Goal: Transaction & Acquisition: Purchase product/service

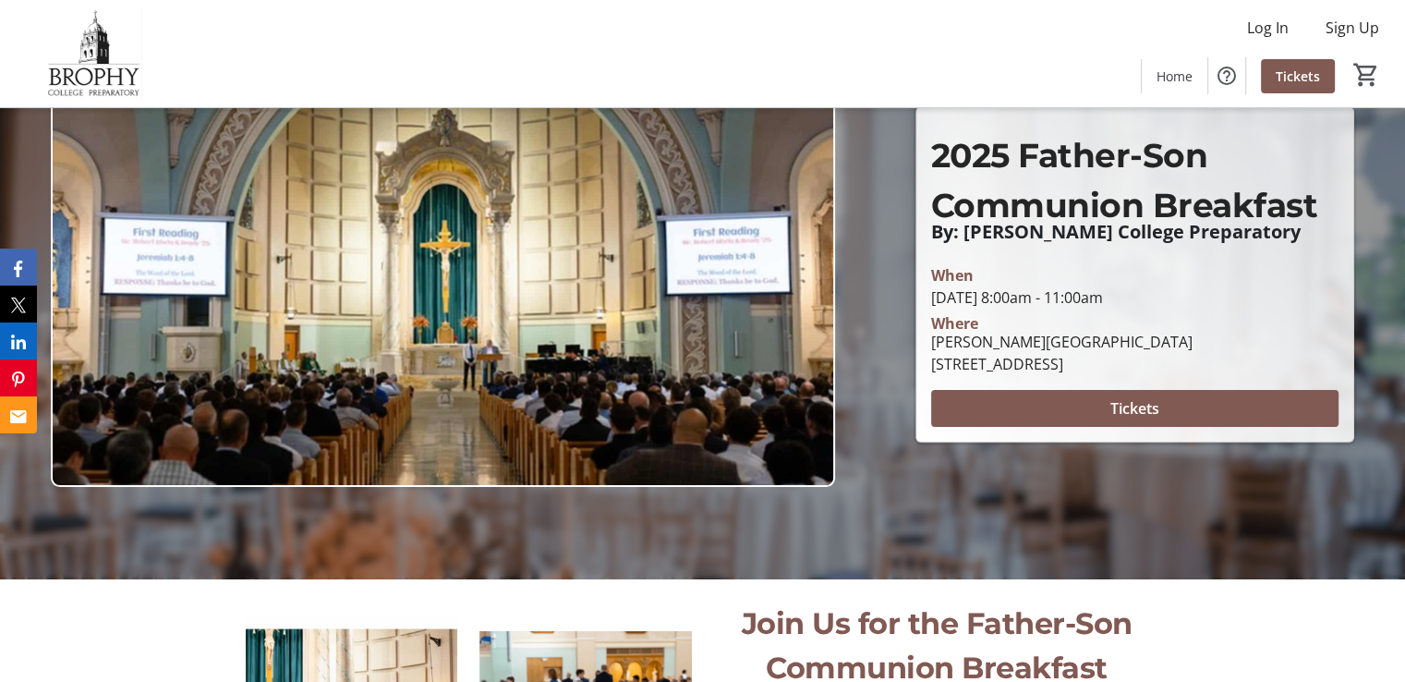
scroll to position [103, 0]
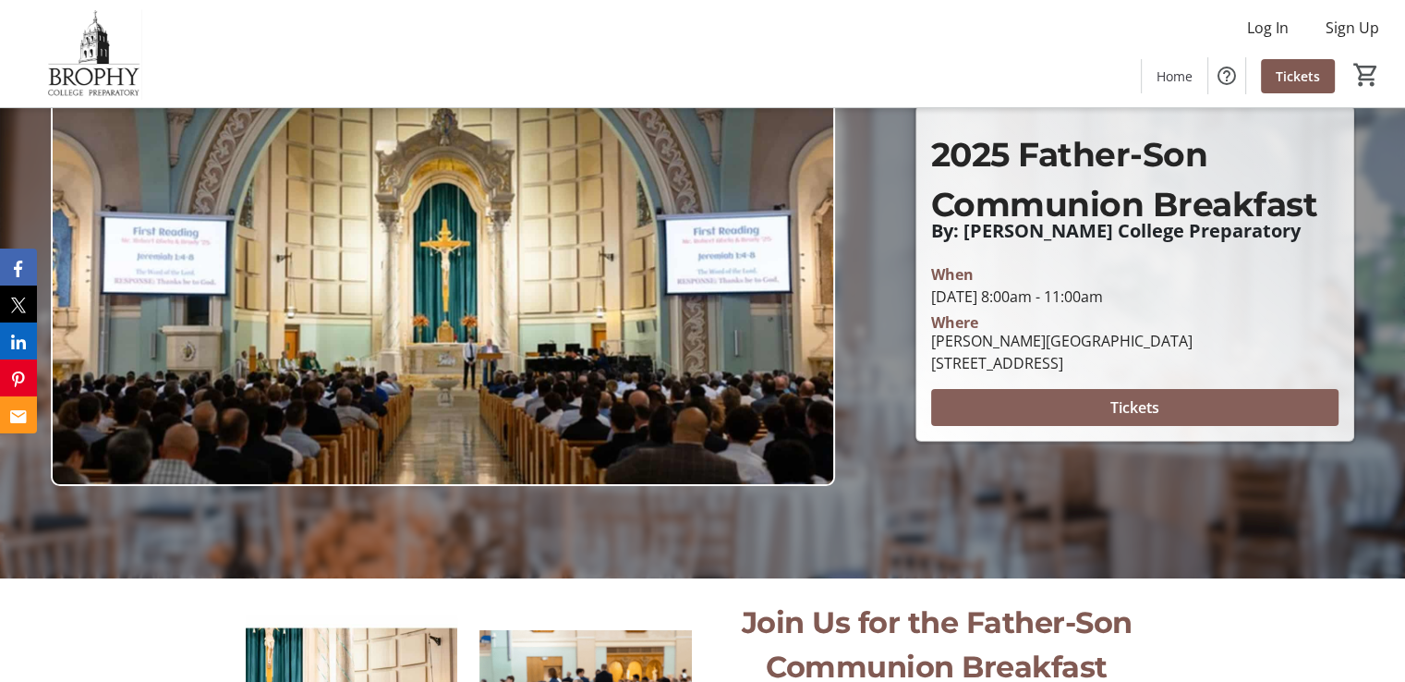
click at [1068, 408] on span at bounding box center [1134, 407] width 407 height 44
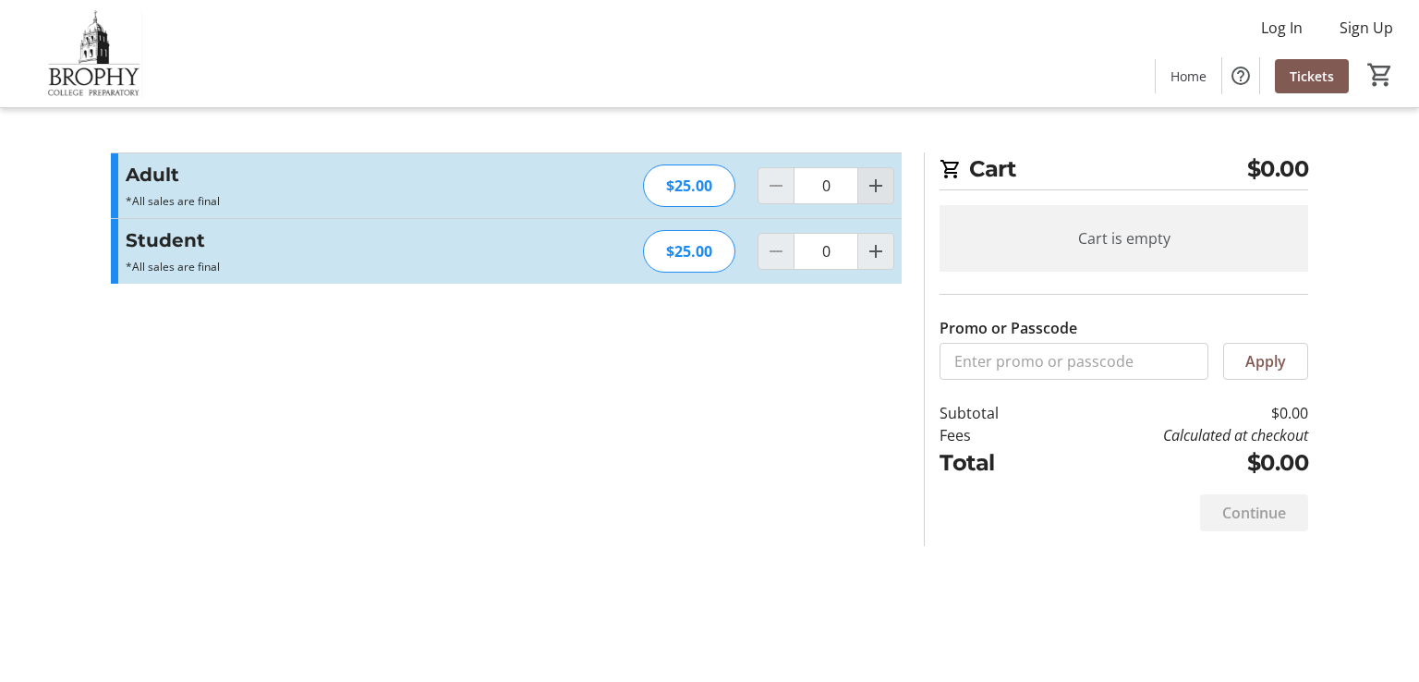
click at [873, 183] on mat-icon "Increment by one" at bounding box center [876, 186] width 22 height 22
type input "1"
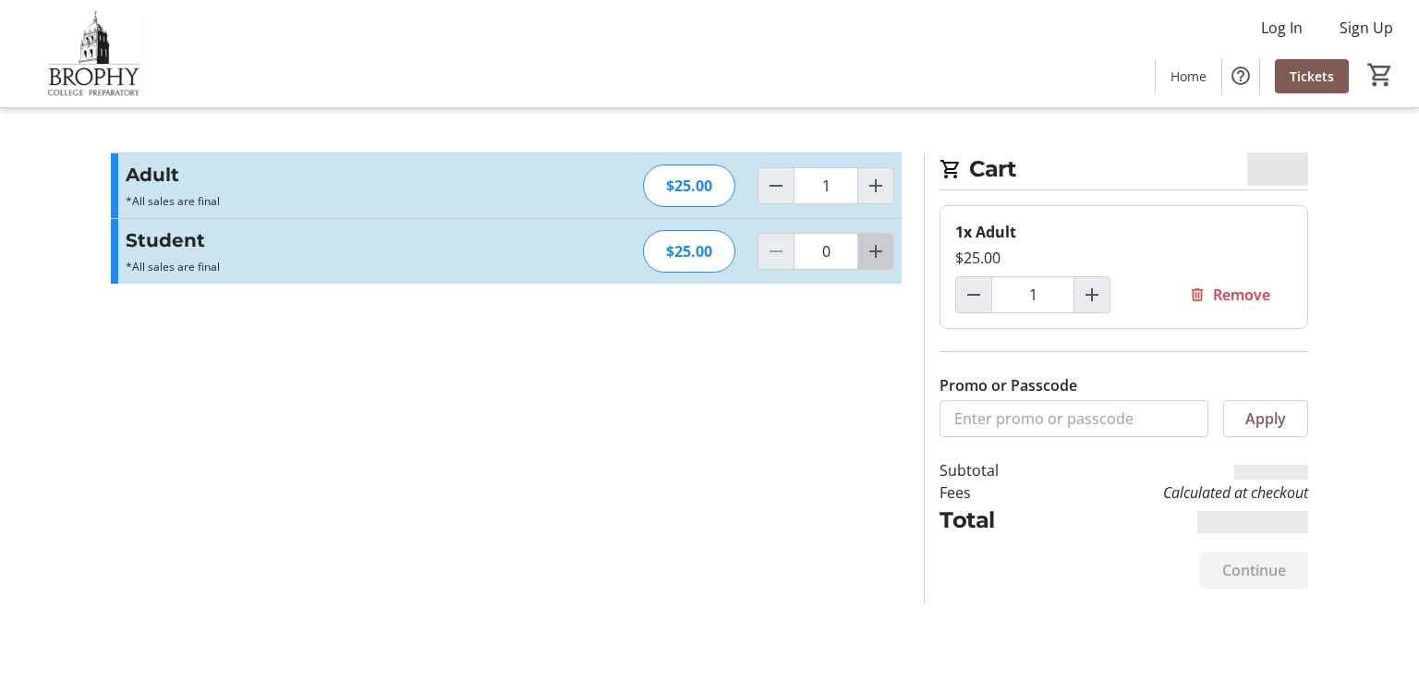
click at [878, 249] on mat-icon "Increment by one" at bounding box center [876, 251] width 22 height 22
type input "1"
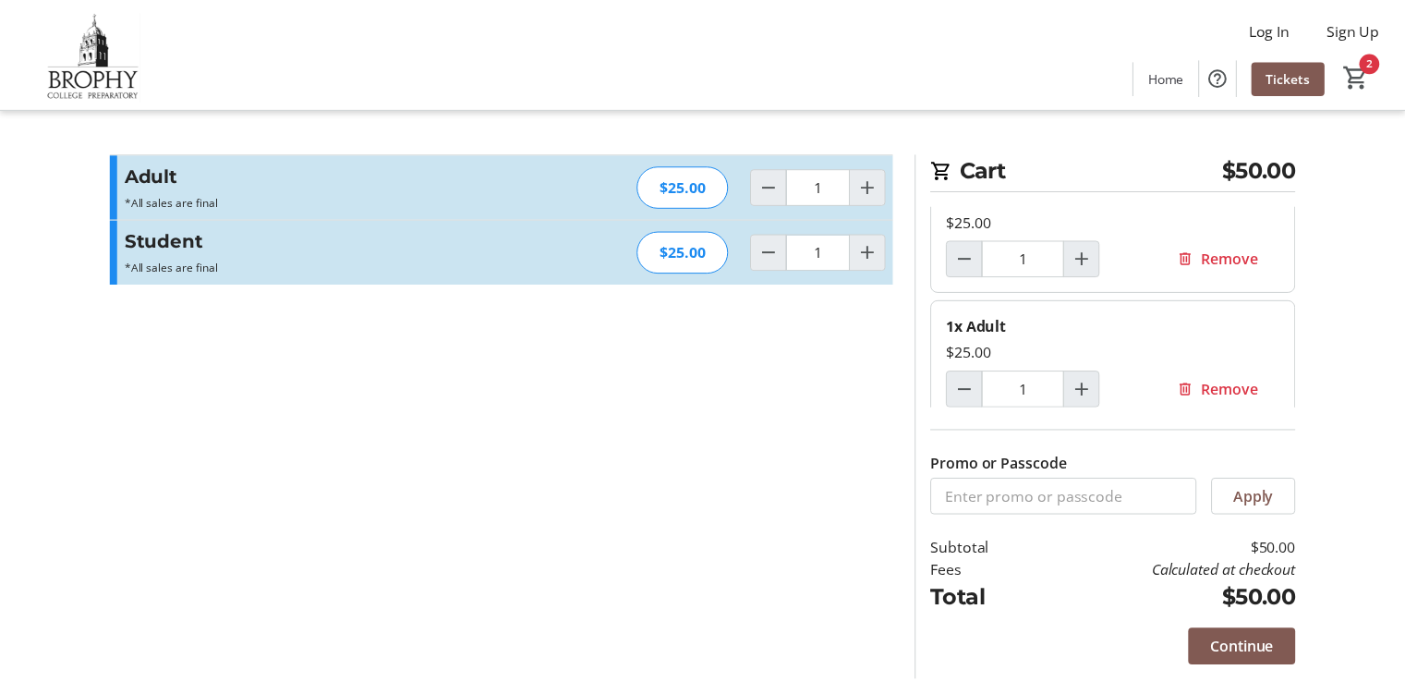
scroll to position [51, 0]
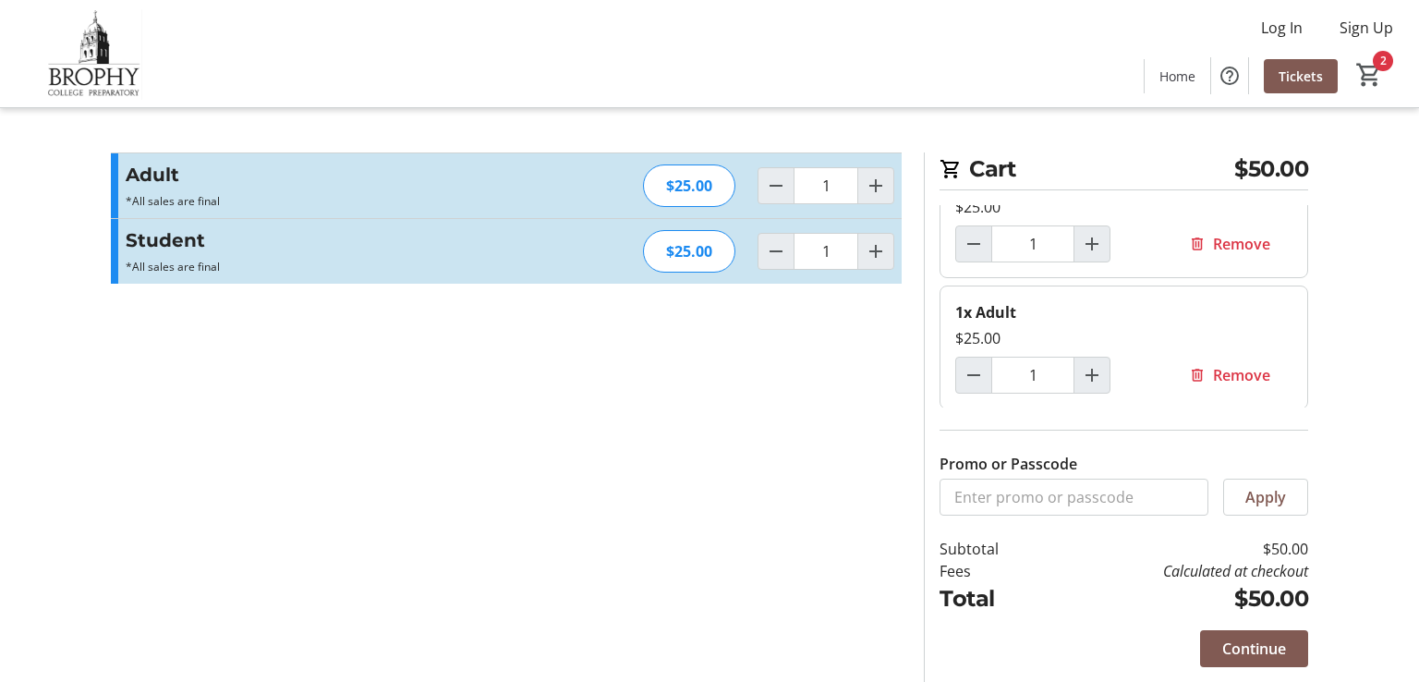
click at [1270, 651] on span "Continue" at bounding box center [1254, 649] width 64 height 22
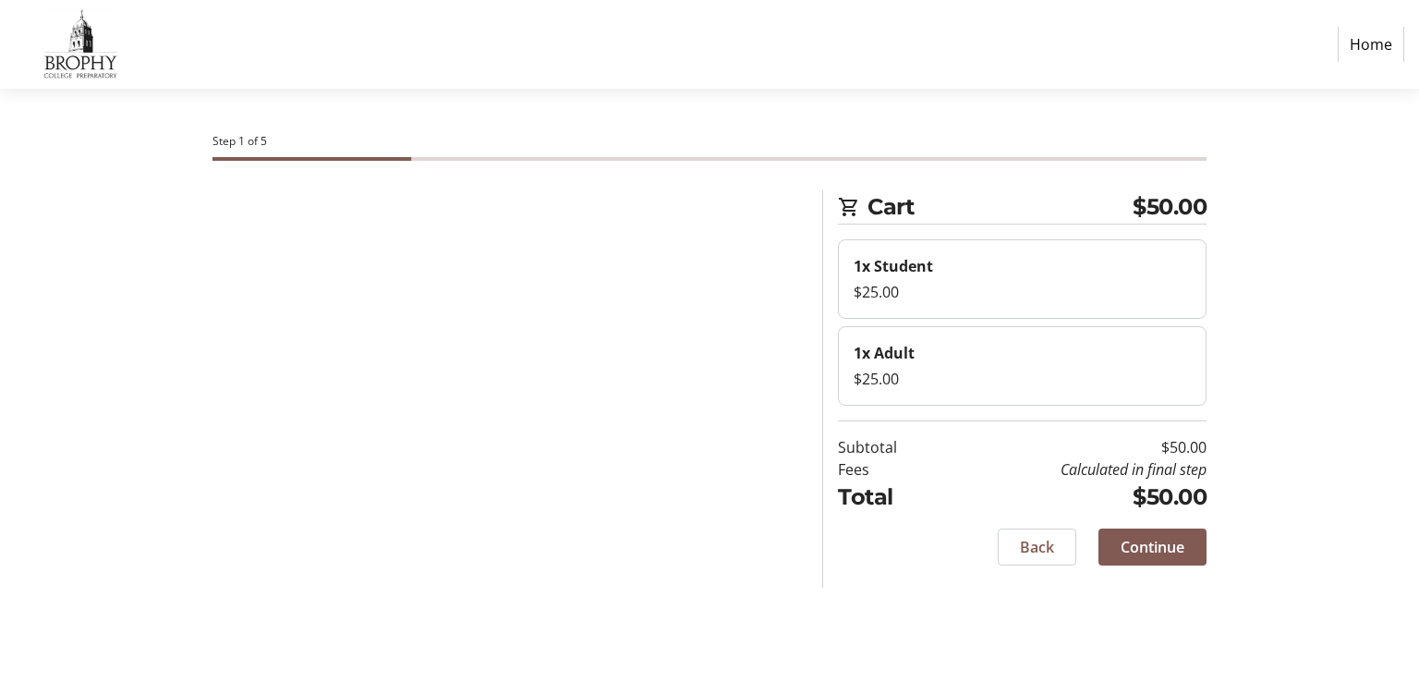
select select "US"
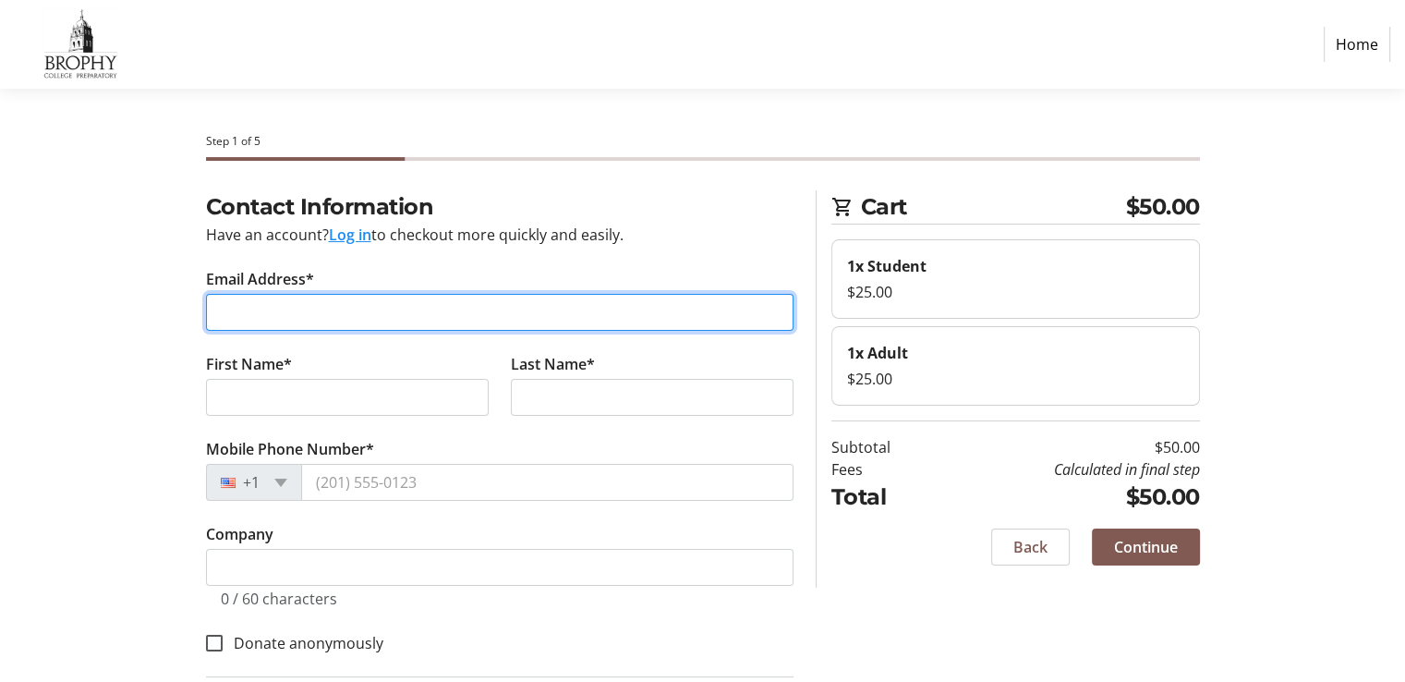
click at [264, 315] on input "Email Address*" at bounding box center [500, 312] width 588 height 37
type input "[EMAIL_ADDRESS][DOMAIN_NAME]"
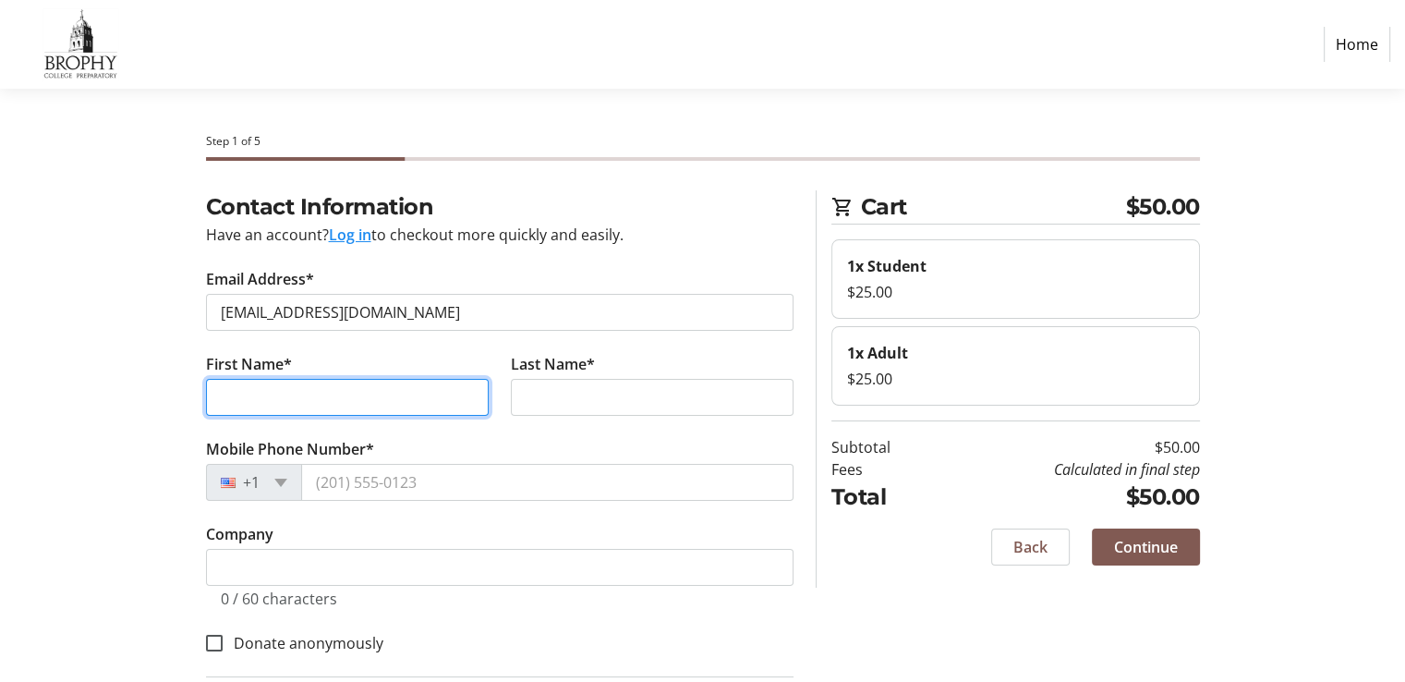
type input "[PERSON_NAME]"
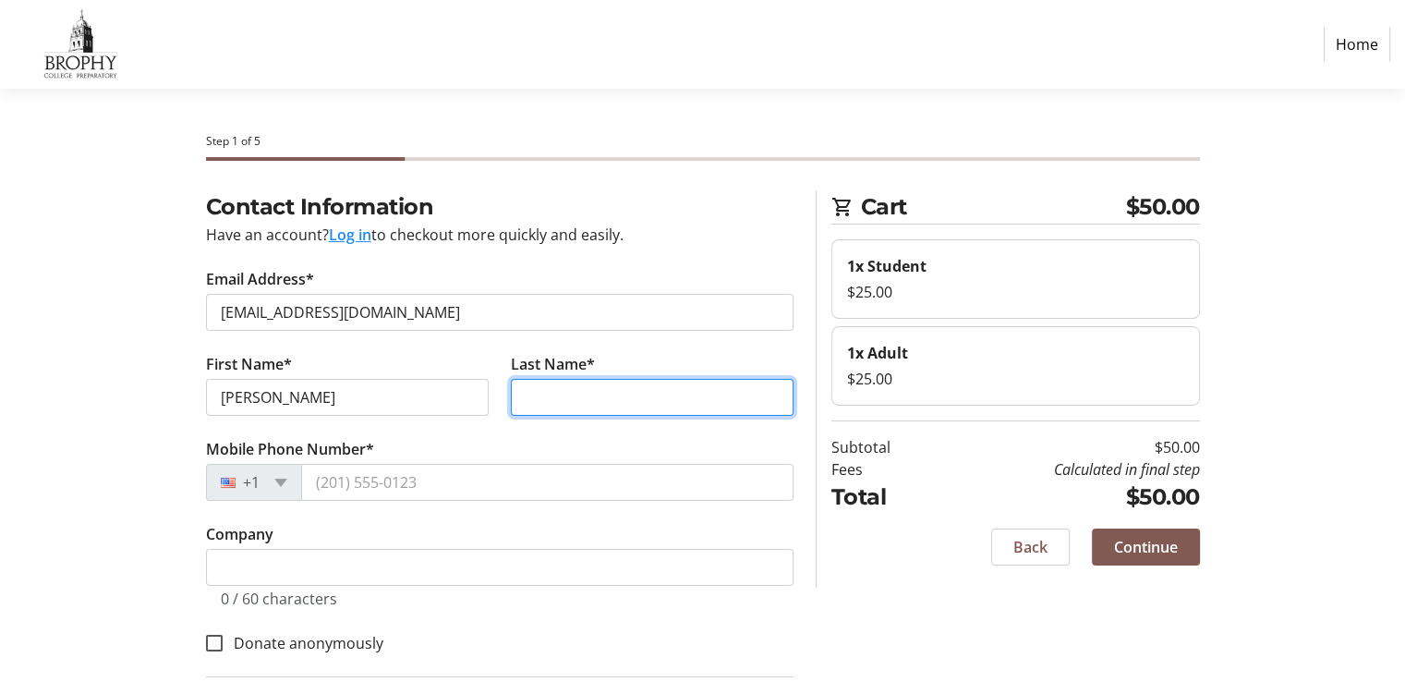
type input "[PERSON_NAME]"
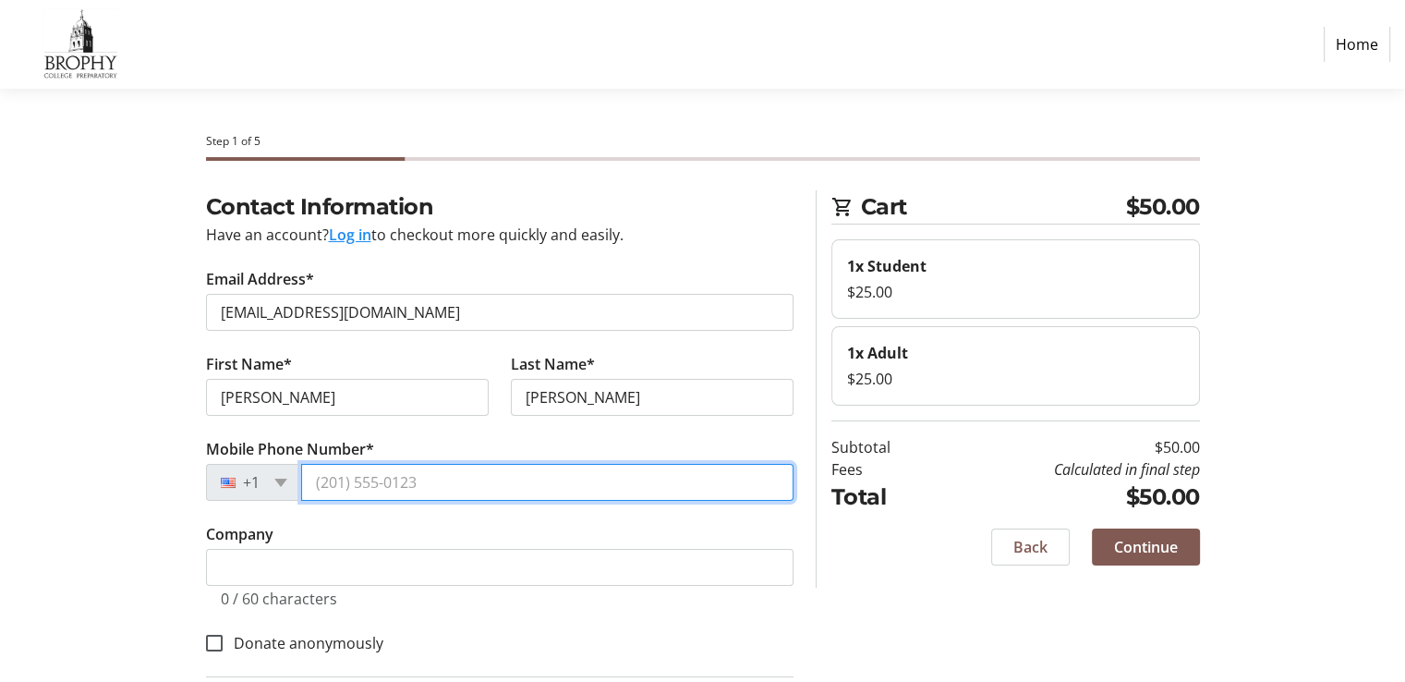
type input "[PHONE_NUMBER]"
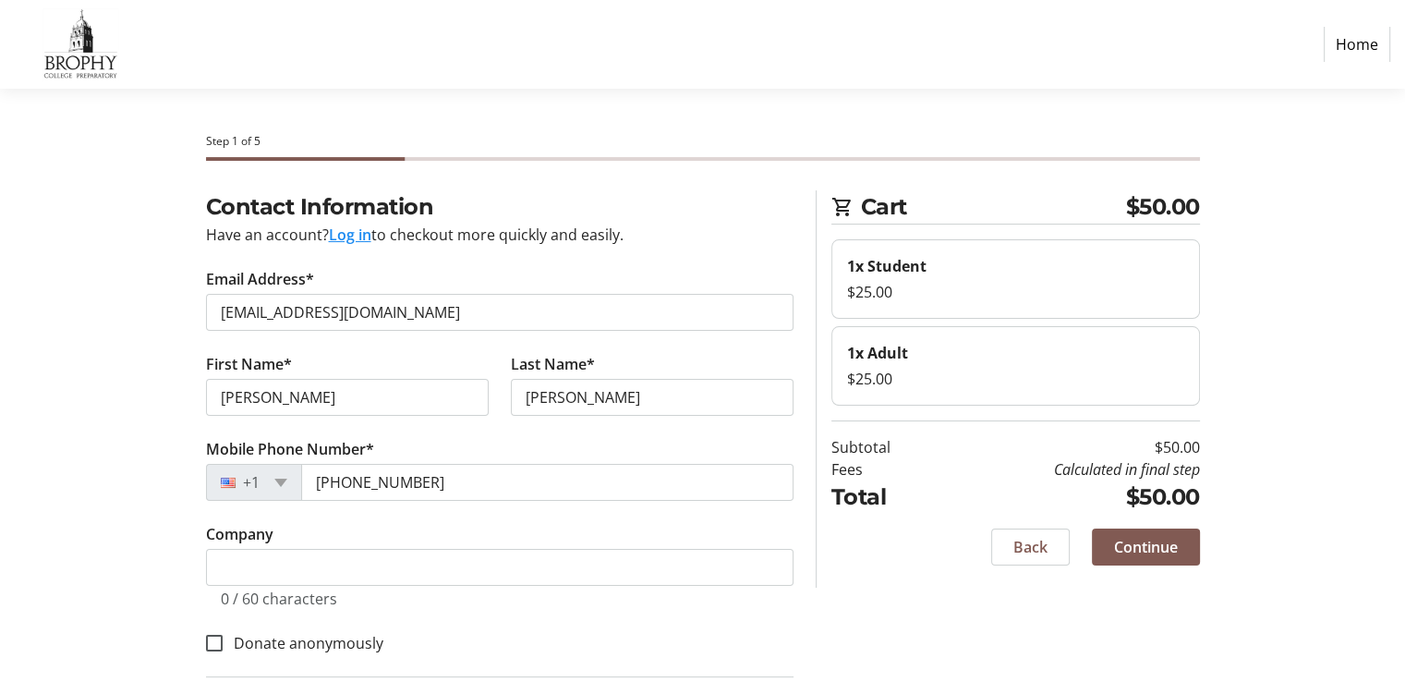
type input "[STREET_ADDRESS]"
type input "Avondale"
select select "AZ"
type input "85353"
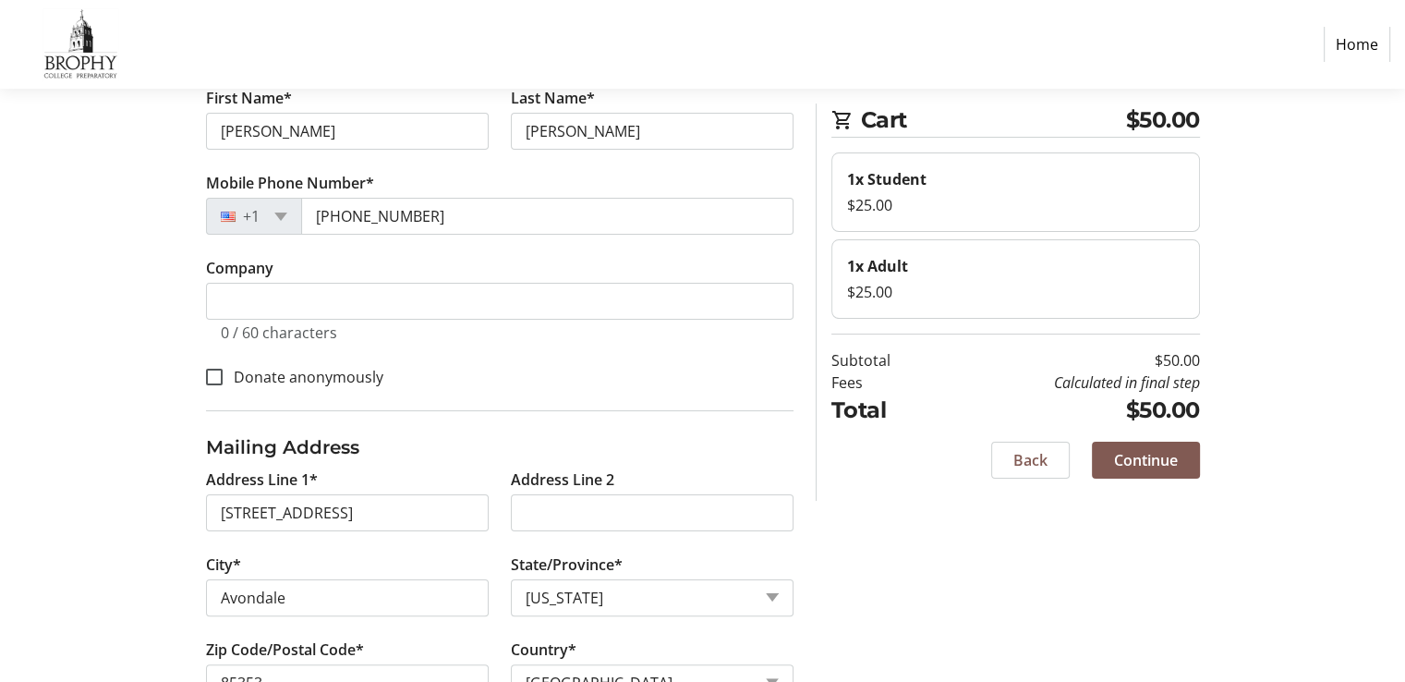
scroll to position [327, 0]
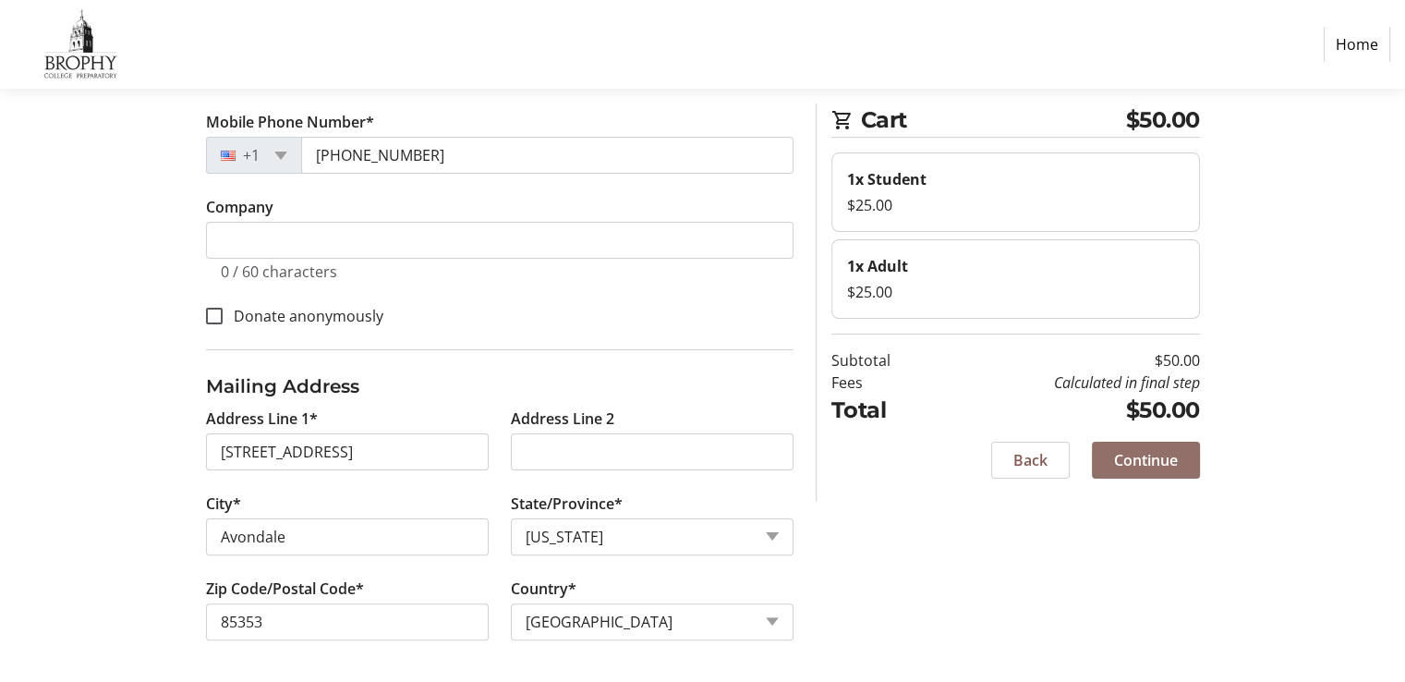
click at [1148, 457] on span "Continue" at bounding box center [1146, 460] width 64 height 22
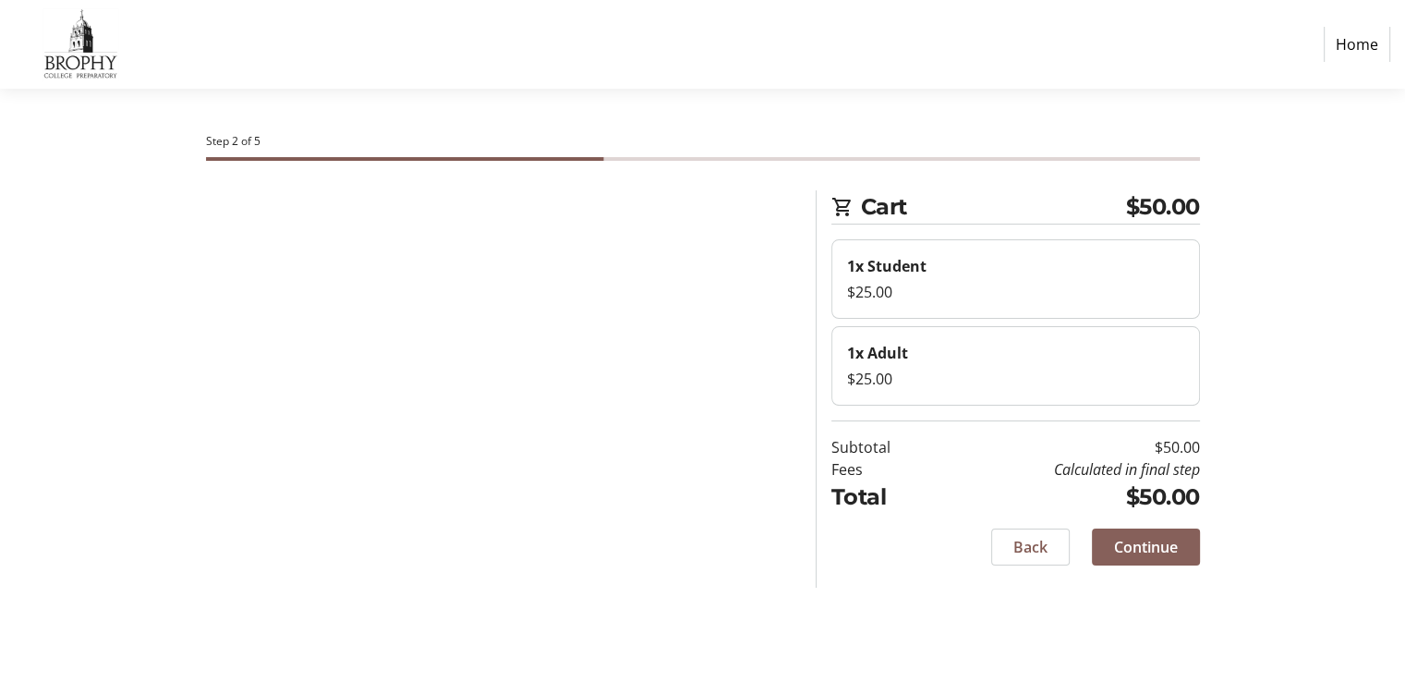
scroll to position [0, 0]
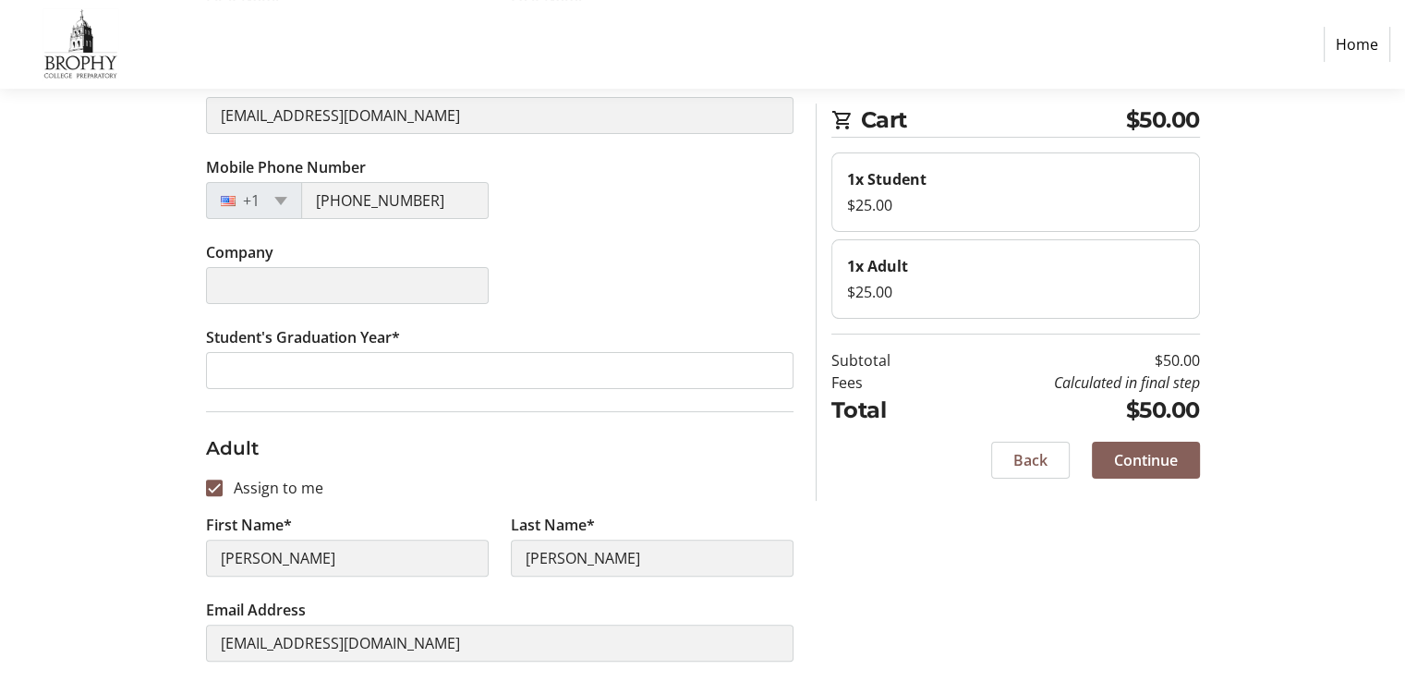
scroll to position [398, 0]
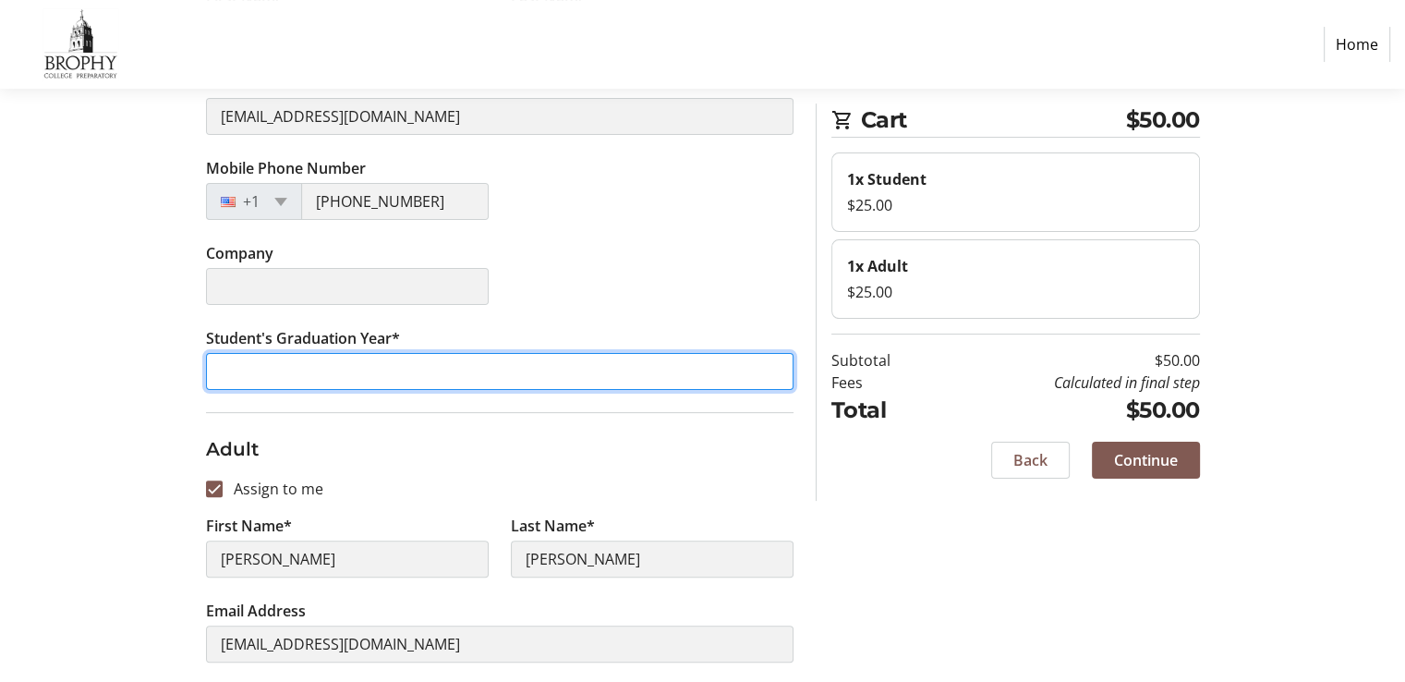
click at [290, 364] on input "Student's Graduation Year*" at bounding box center [500, 371] width 588 height 37
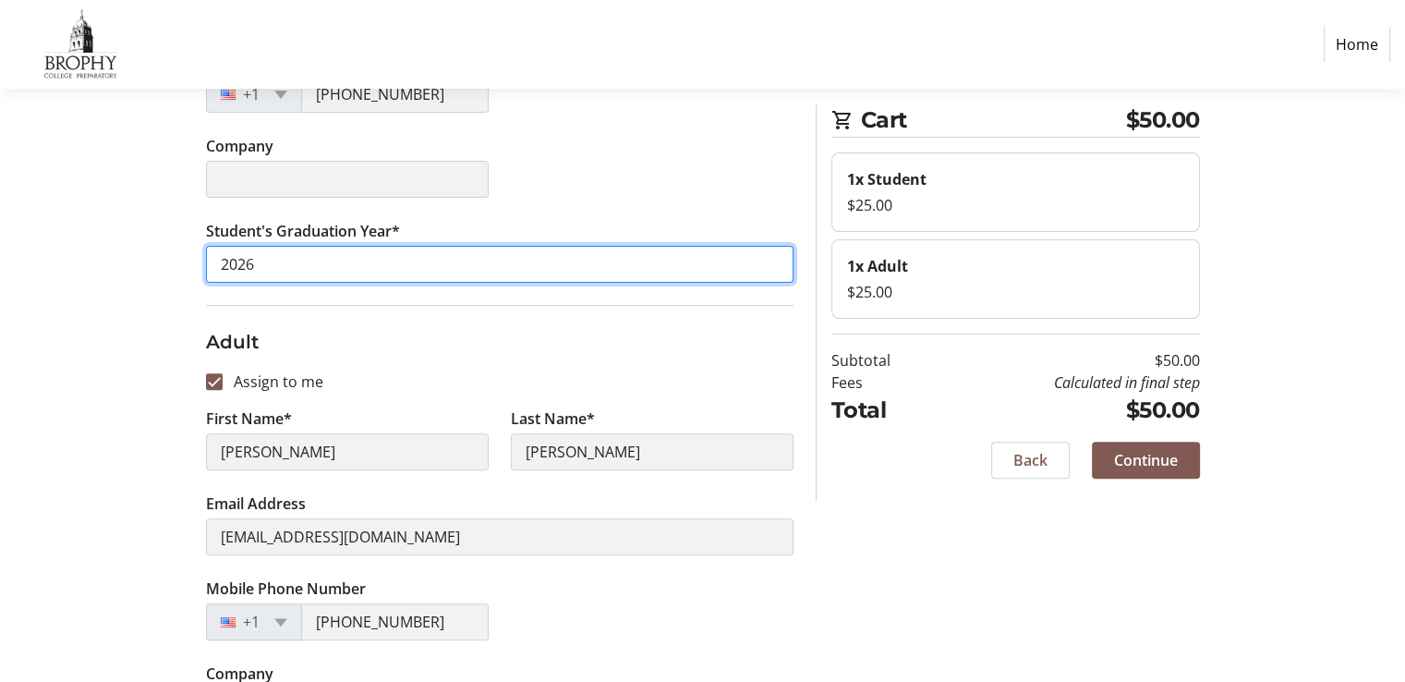
scroll to position [568, 0]
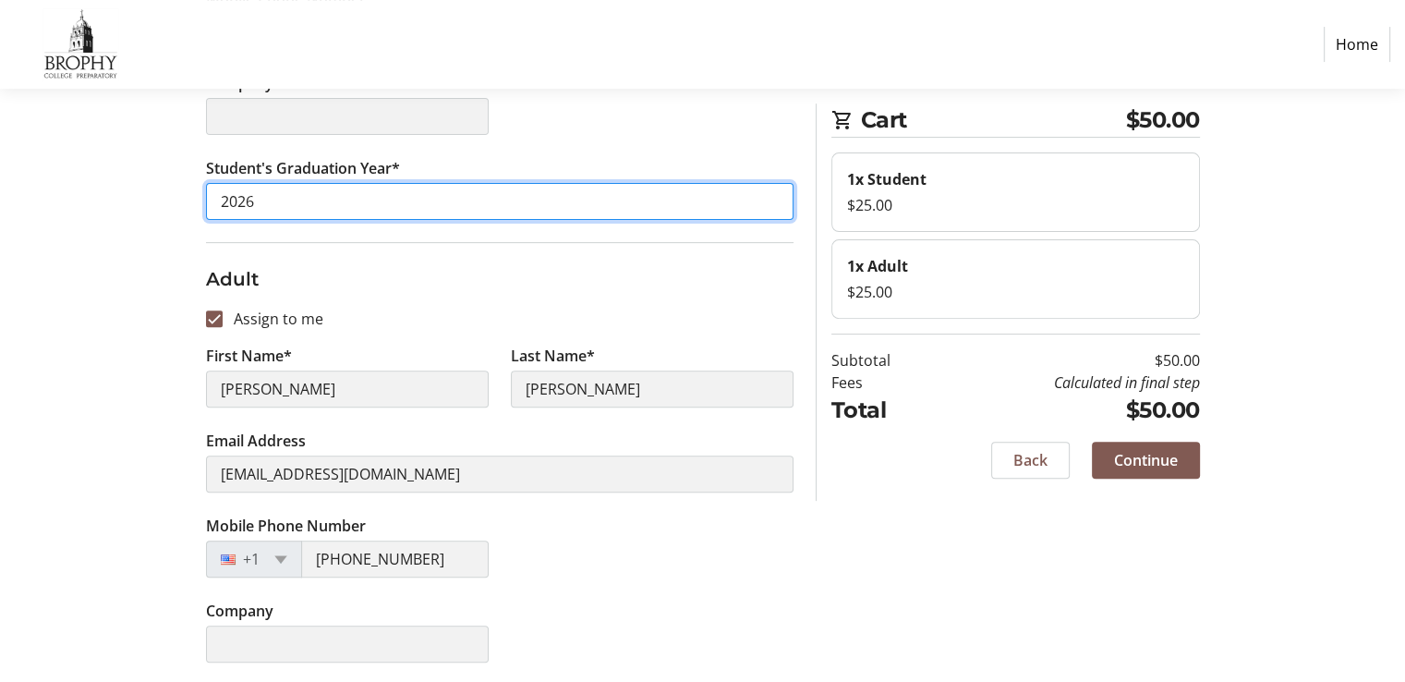
type input "2026"
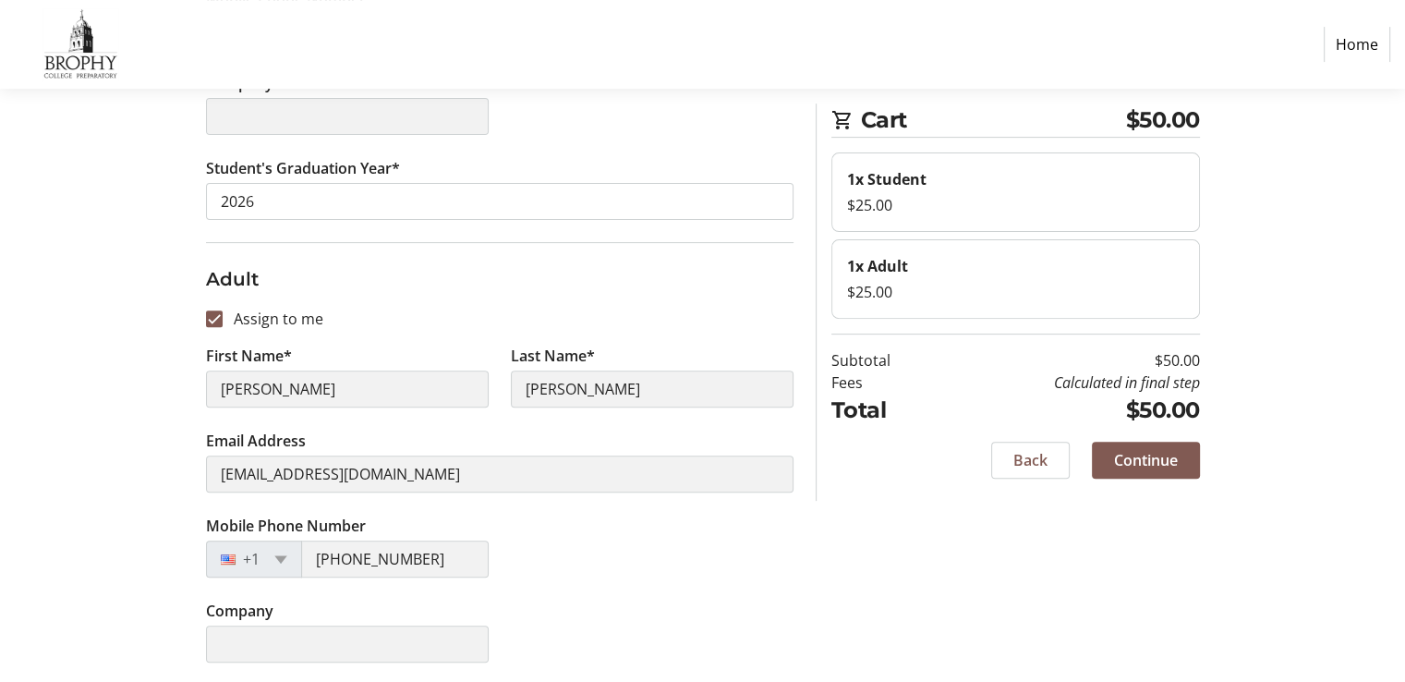
click at [288, 354] on label "First Name*" at bounding box center [249, 356] width 86 height 22
click at [271, 352] on label "First Name*" at bounding box center [249, 356] width 86 height 22
click at [217, 311] on input "Assign to me" at bounding box center [214, 318] width 17 height 17
checkbox input "false"
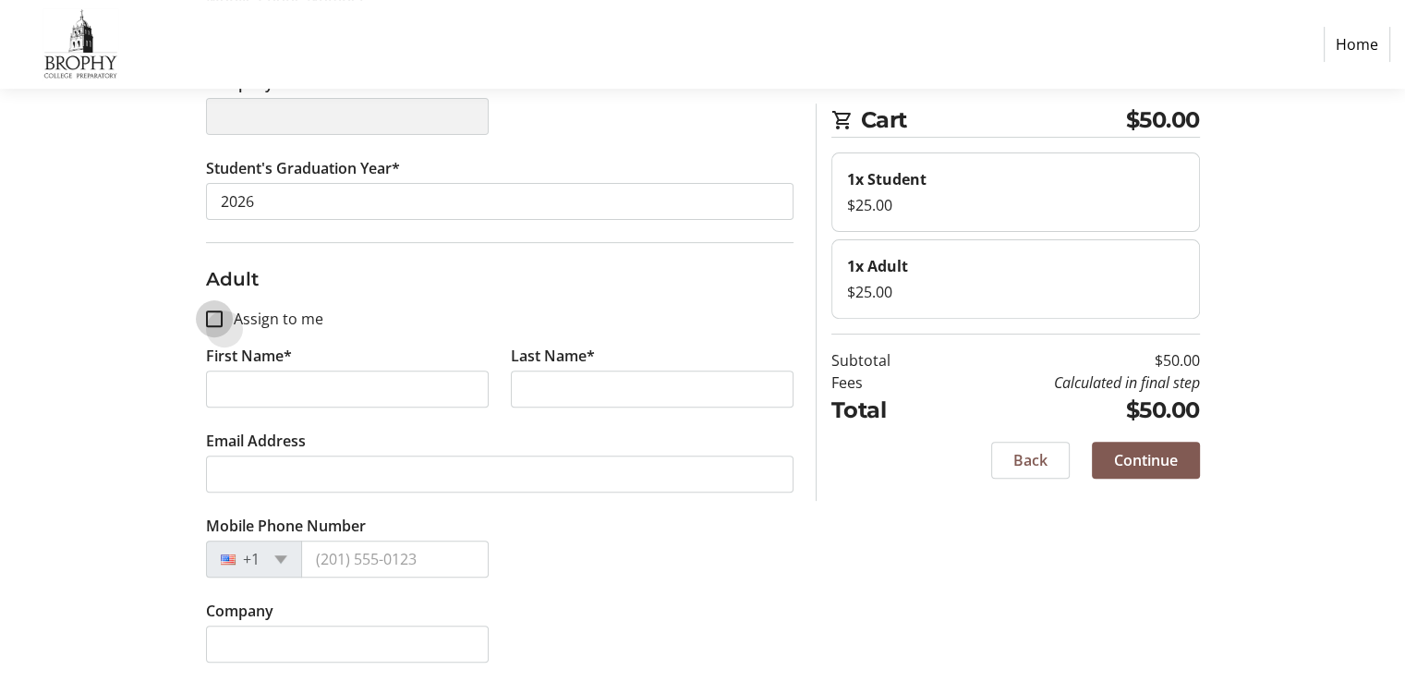
click at [217, 311] on input "Assign to me" at bounding box center [214, 318] width 17 height 17
checkbox input "true"
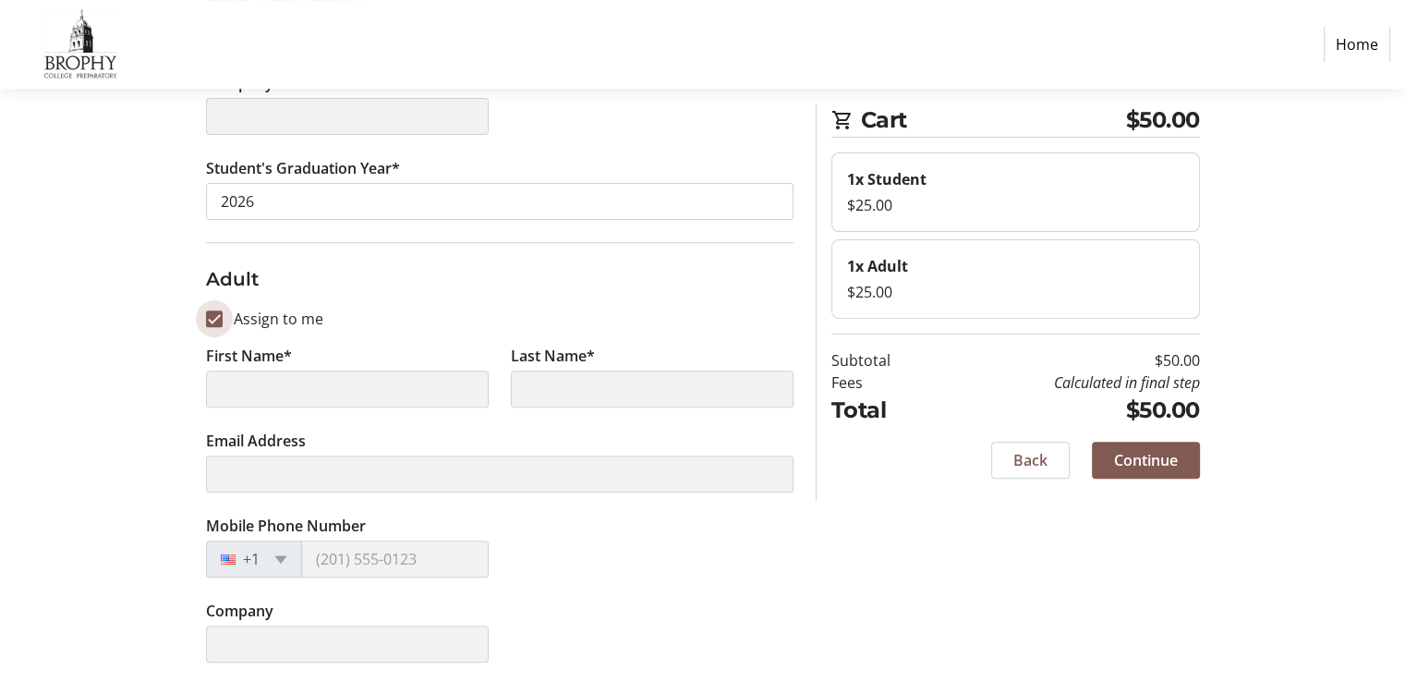
type input "[PERSON_NAME]"
type input "[EMAIL_ADDRESS][DOMAIN_NAME]"
type input "[PHONE_NUMBER]"
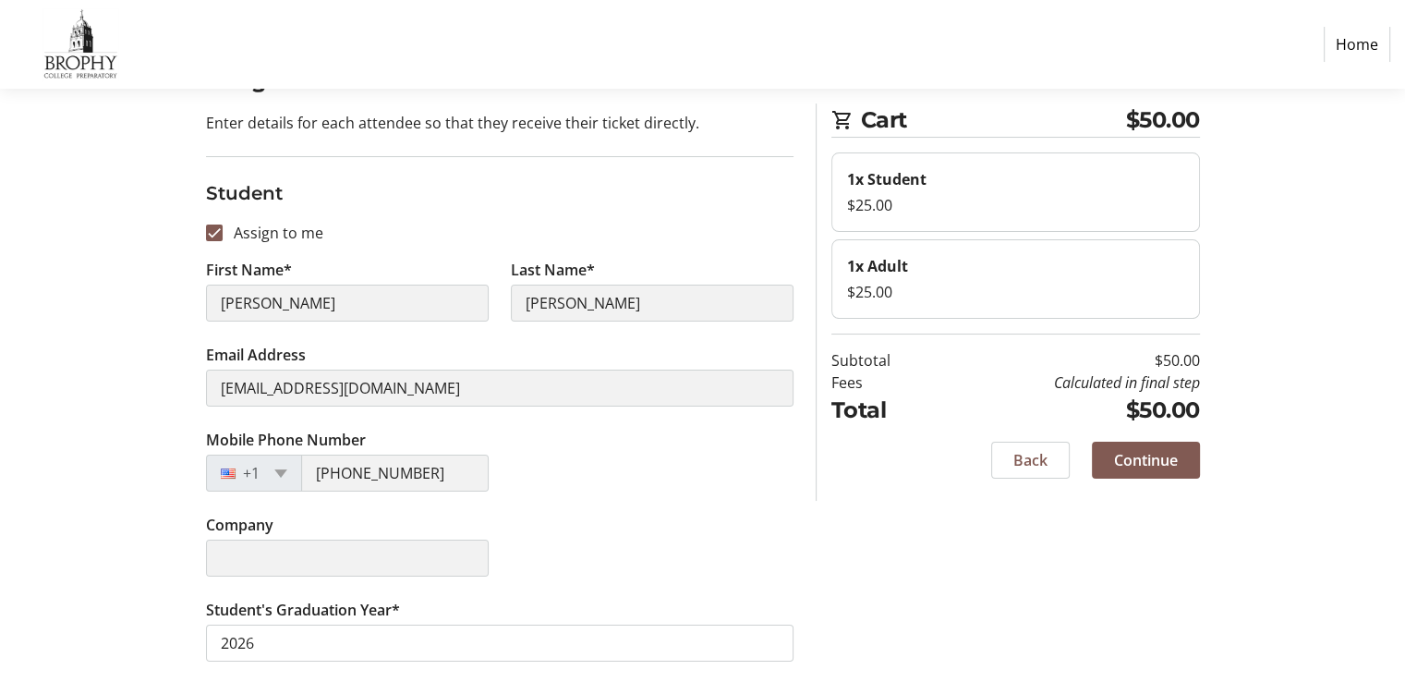
scroll to position [122, 0]
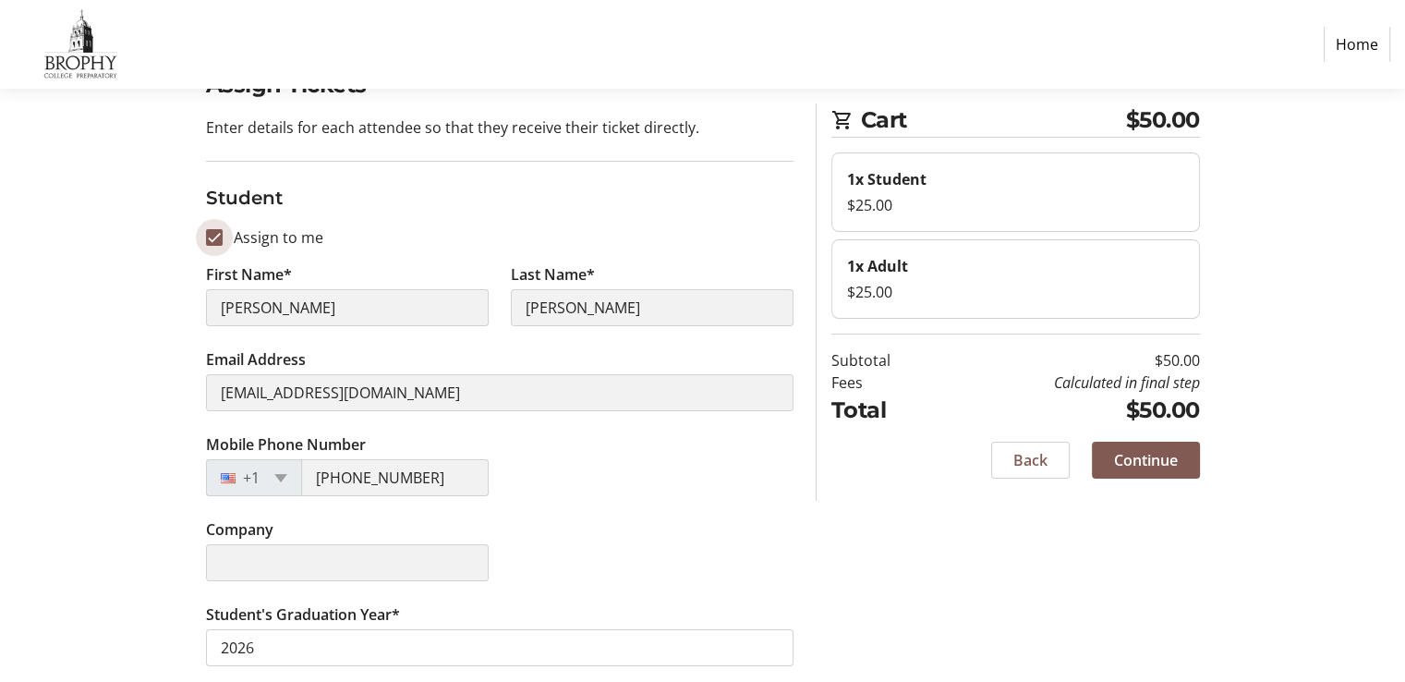
click at [212, 237] on input "Assign to me" at bounding box center [214, 237] width 17 height 17
checkbox input "false"
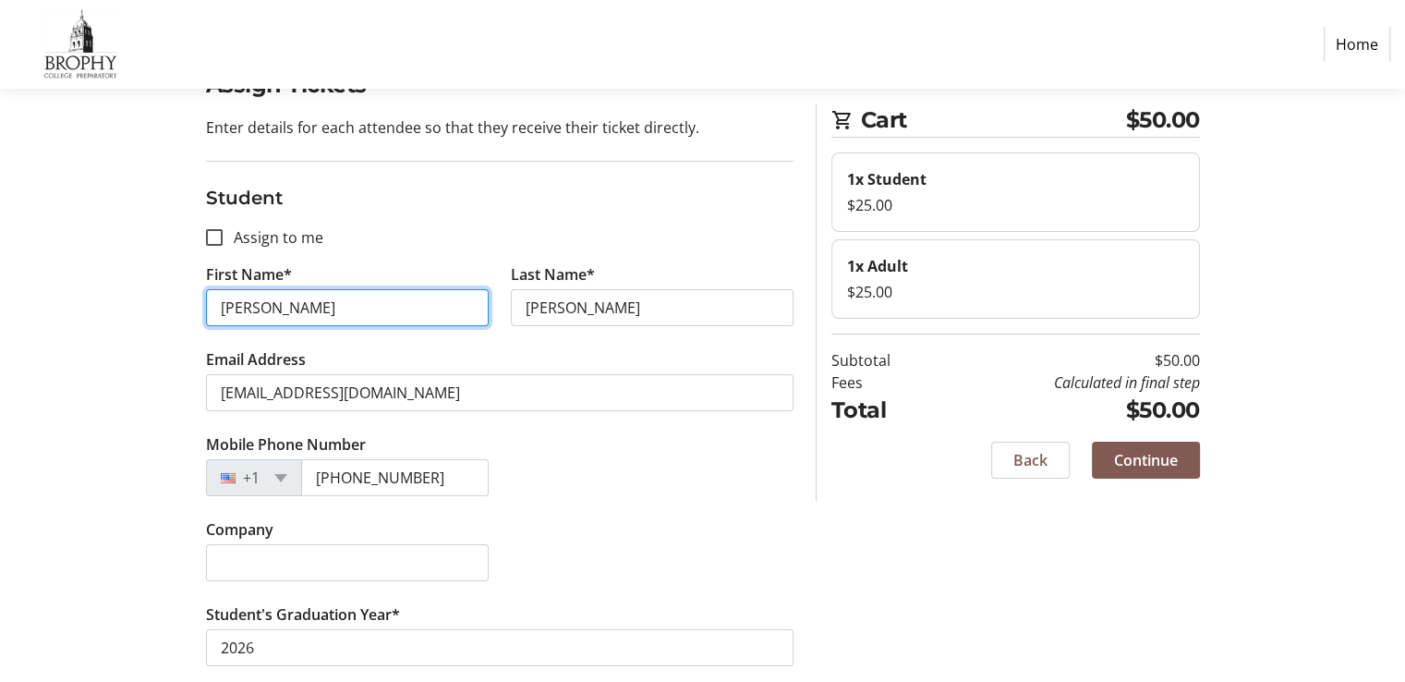
click at [288, 316] on input "[PERSON_NAME]" at bounding box center [347, 307] width 283 height 37
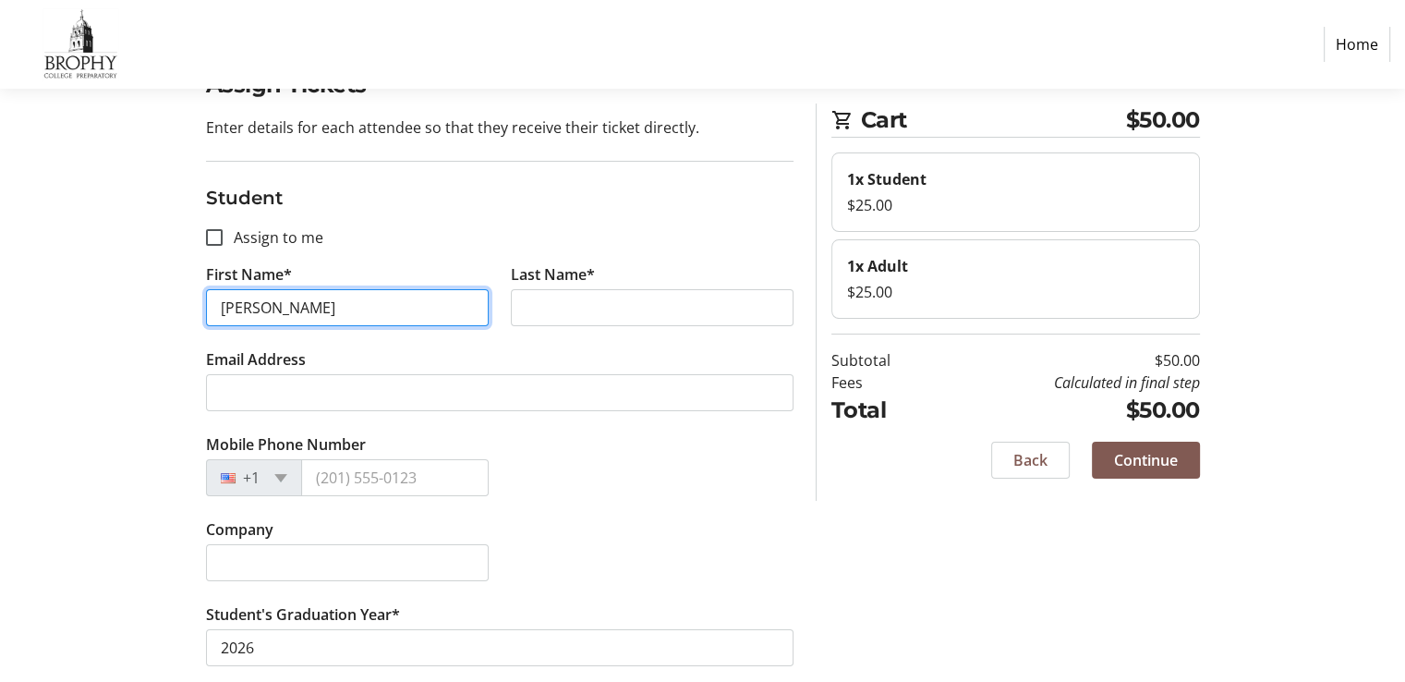
type input "[PERSON_NAME]"
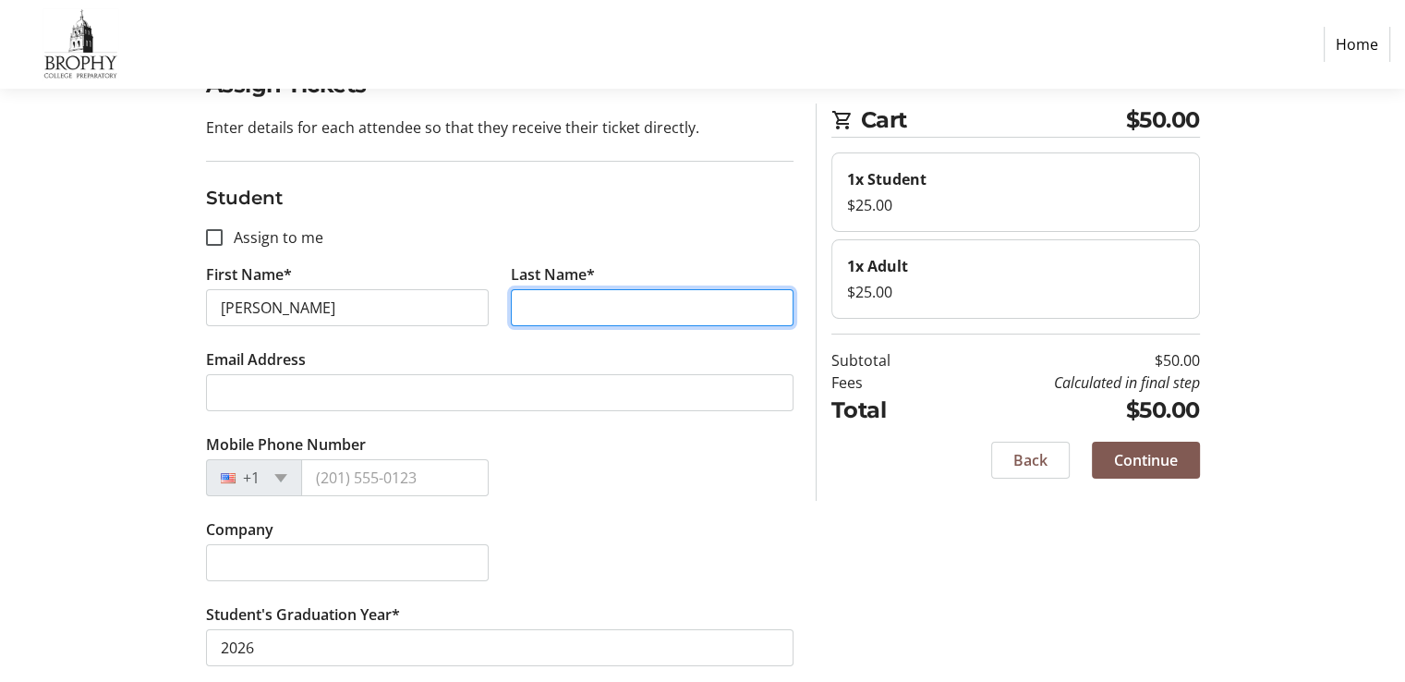
click at [599, 316] on input "Last Name*" at bounding box center [652, 307] width 283 height 37
type input "[PERSON_NAME]"
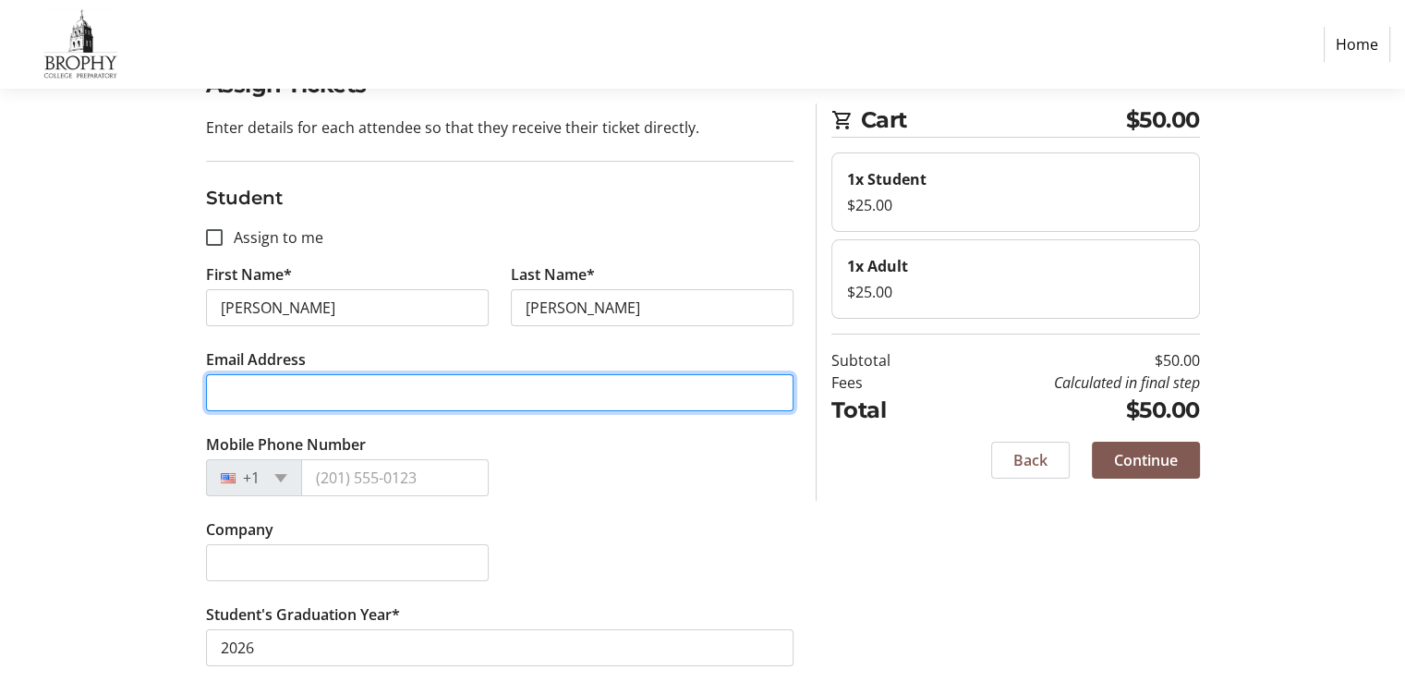
click at [521, 374] on input "Email Address" at bounding box center [500, 392] width 588 height 37
type input "[EMAIL_ADDRESS][DOMAIN_NAME]"
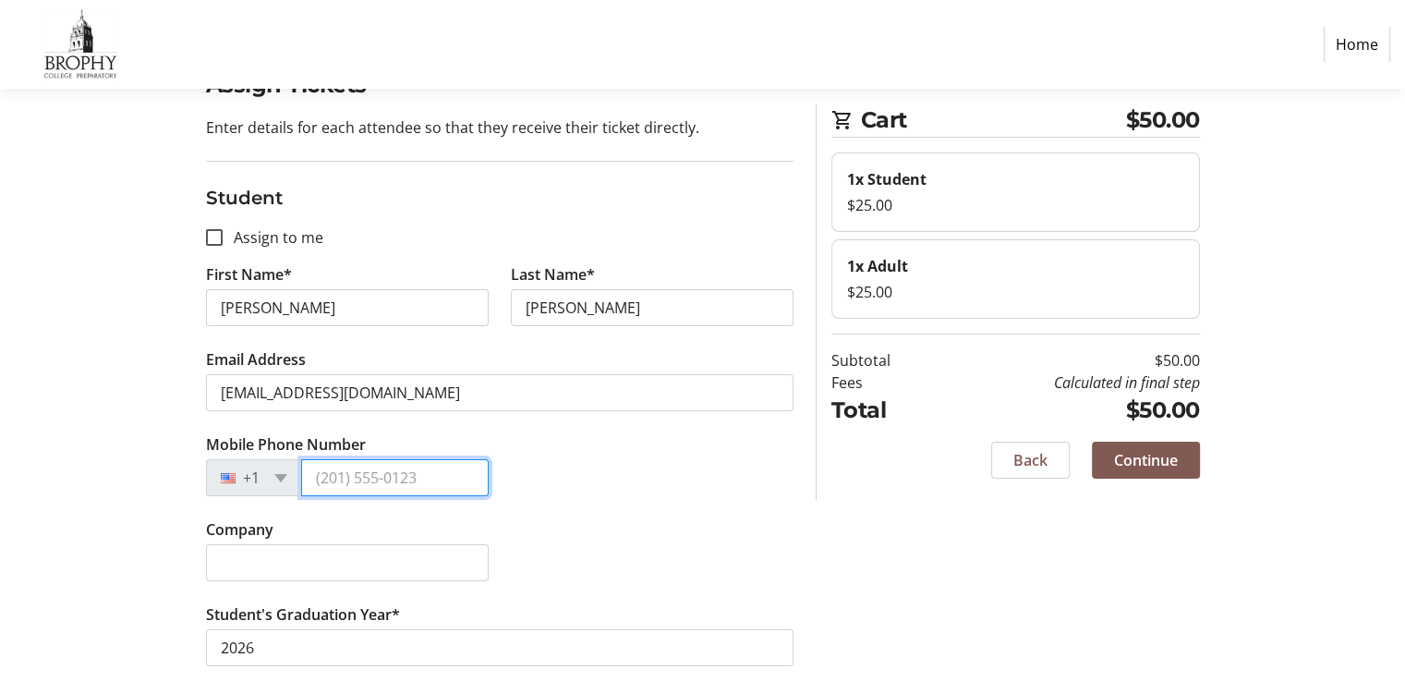
click at [310, 470] on input "Mobile Phone Number" at bounding box center [395, 477] width 188 height 37
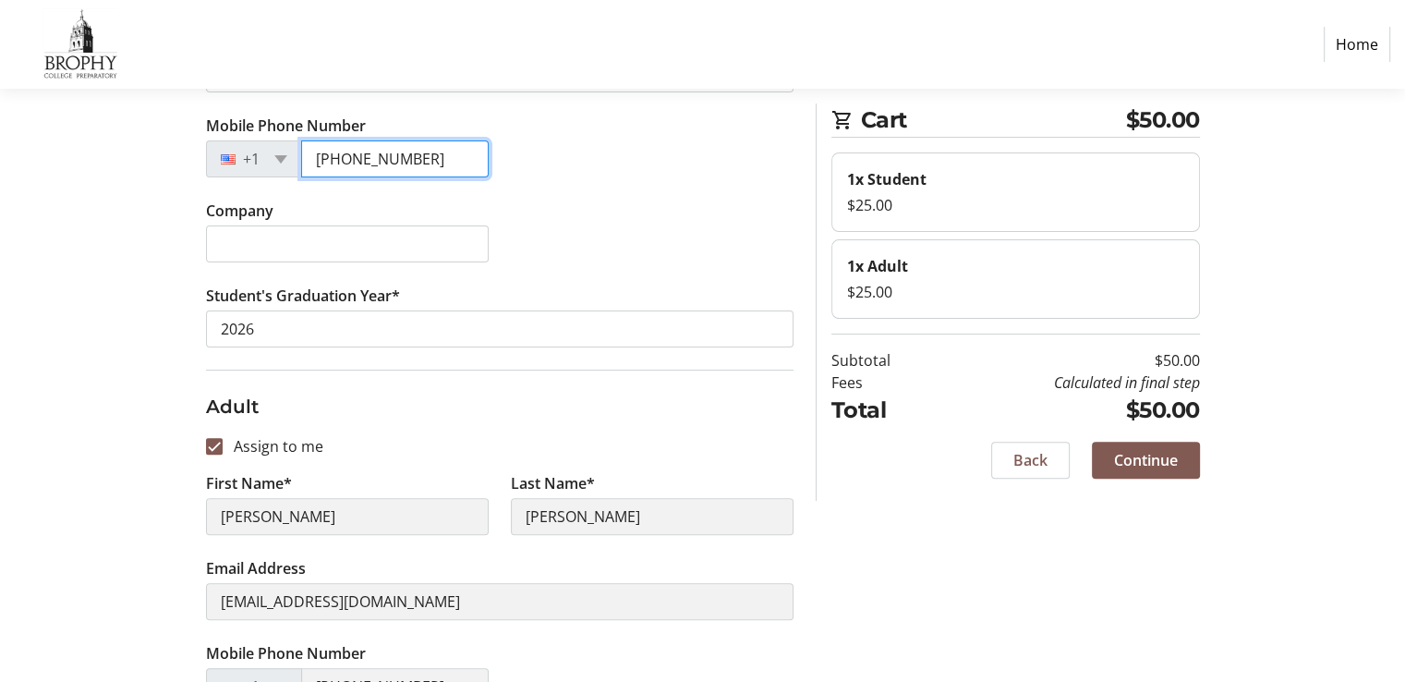
scroll to position [442, 0]
type input "[PHONE_NUMBER]"
click at [218, 447] on input "Assign to me" at bounding box center [214, 445] width 17 height 17
checkbox input "false"
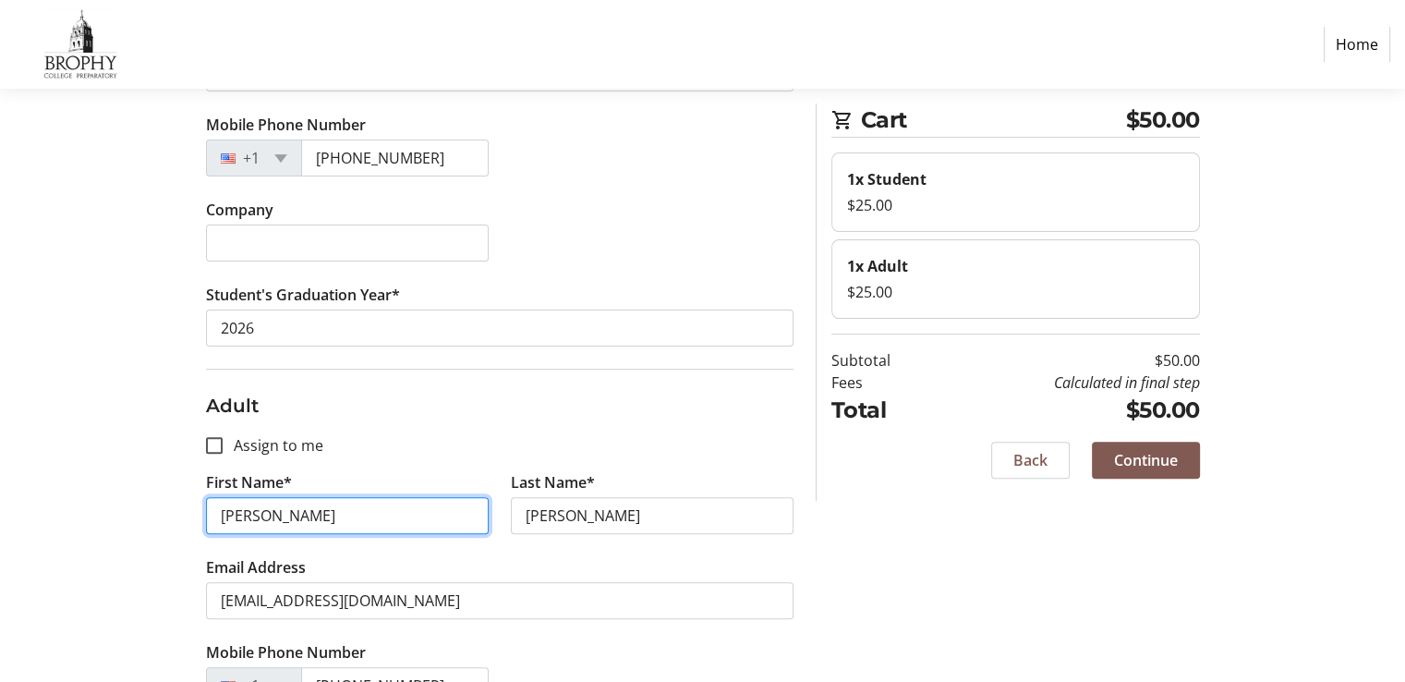
click at [282, 508] on input "[PERSON_NAME]" at bounding box center [347, 515] width 283 height 37
type input "[PERSON_NAME]"
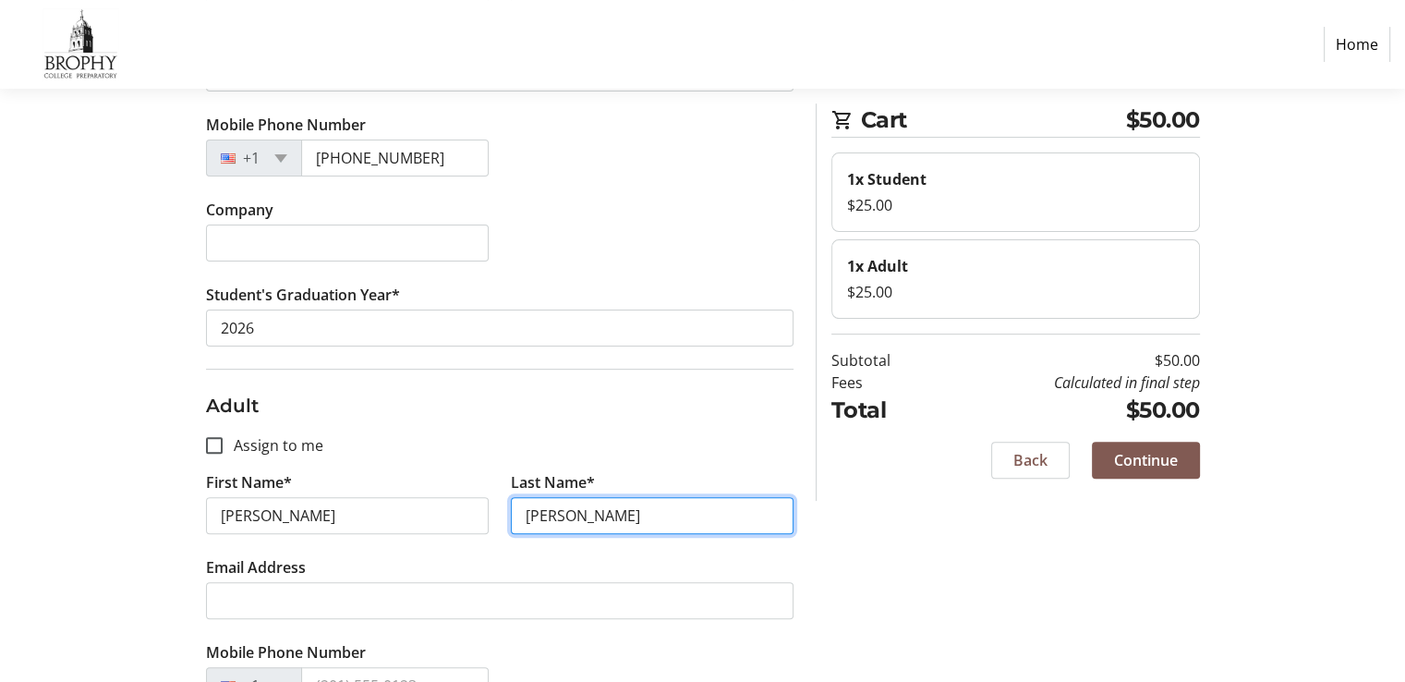
type input "[PERSON_NAME]"
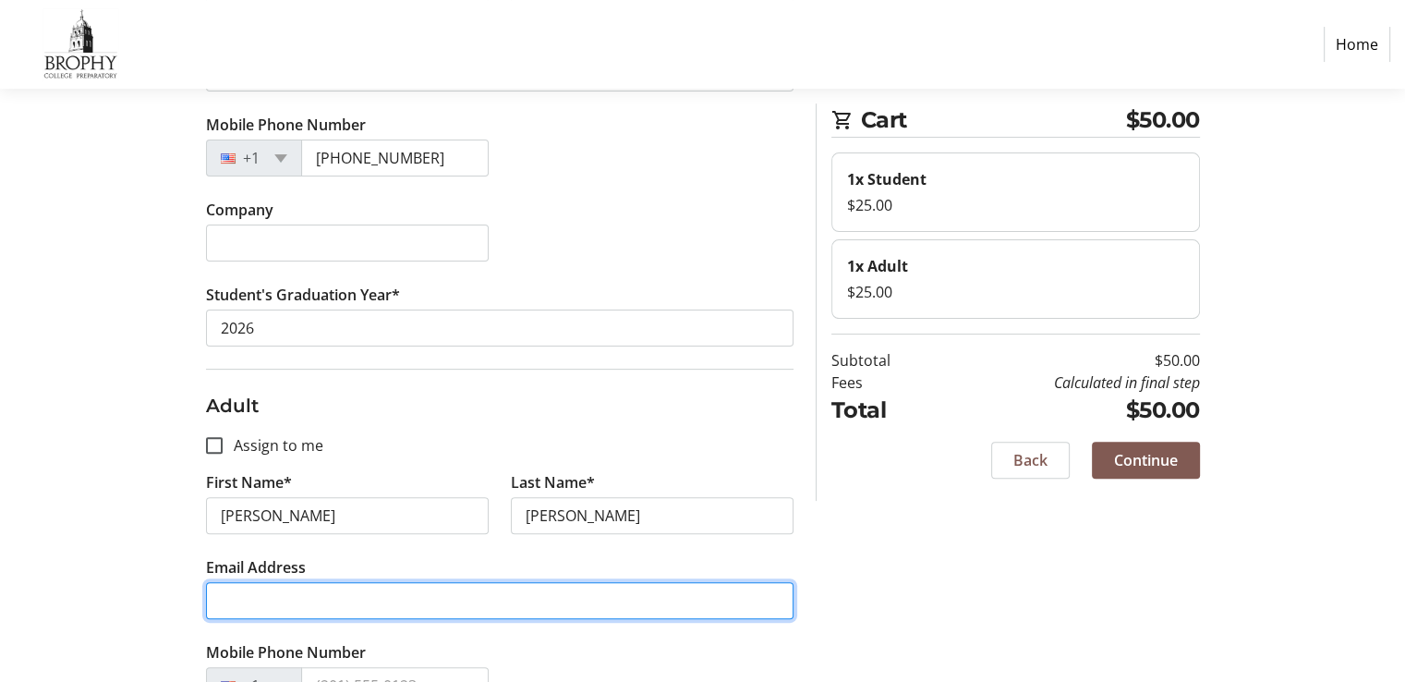
click at [293, 601] on input "Email Address" at bounding box center [500, 600] width 588 height 37
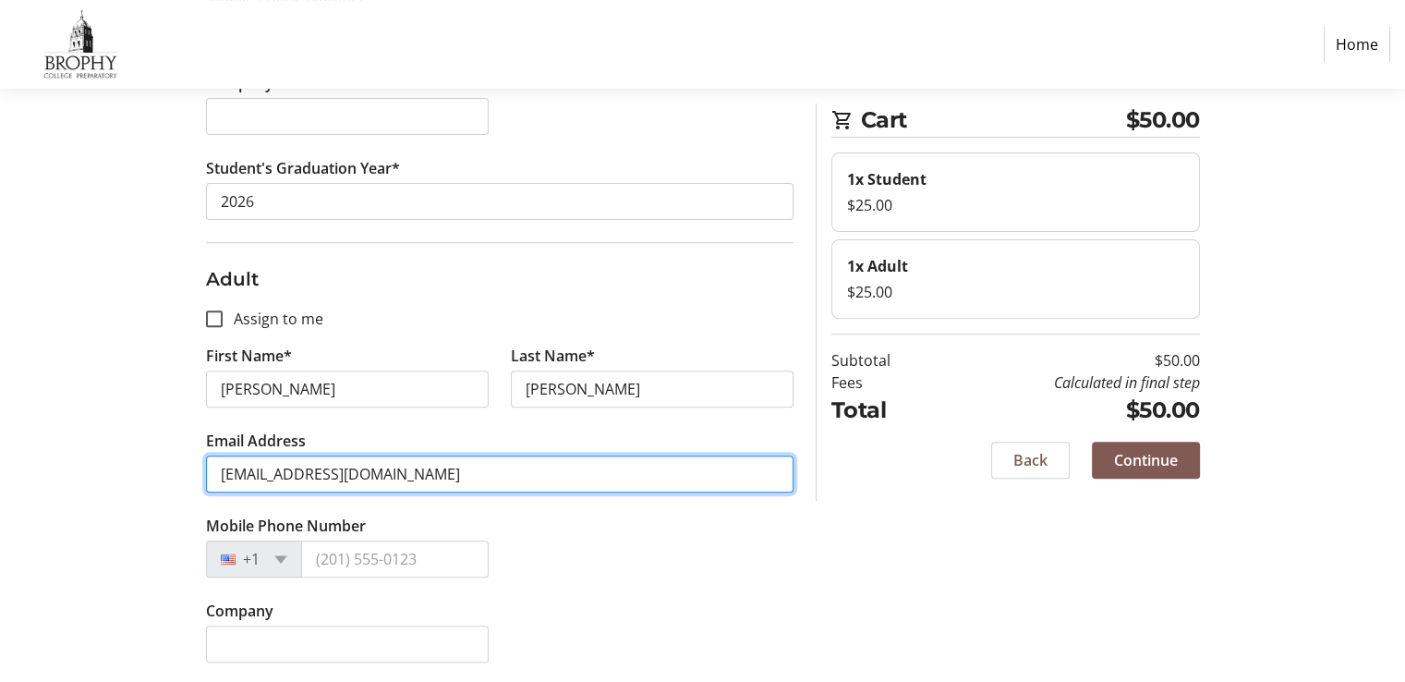
type input "[EMAIL_ADDRESS][DOMAIN_NAME]"
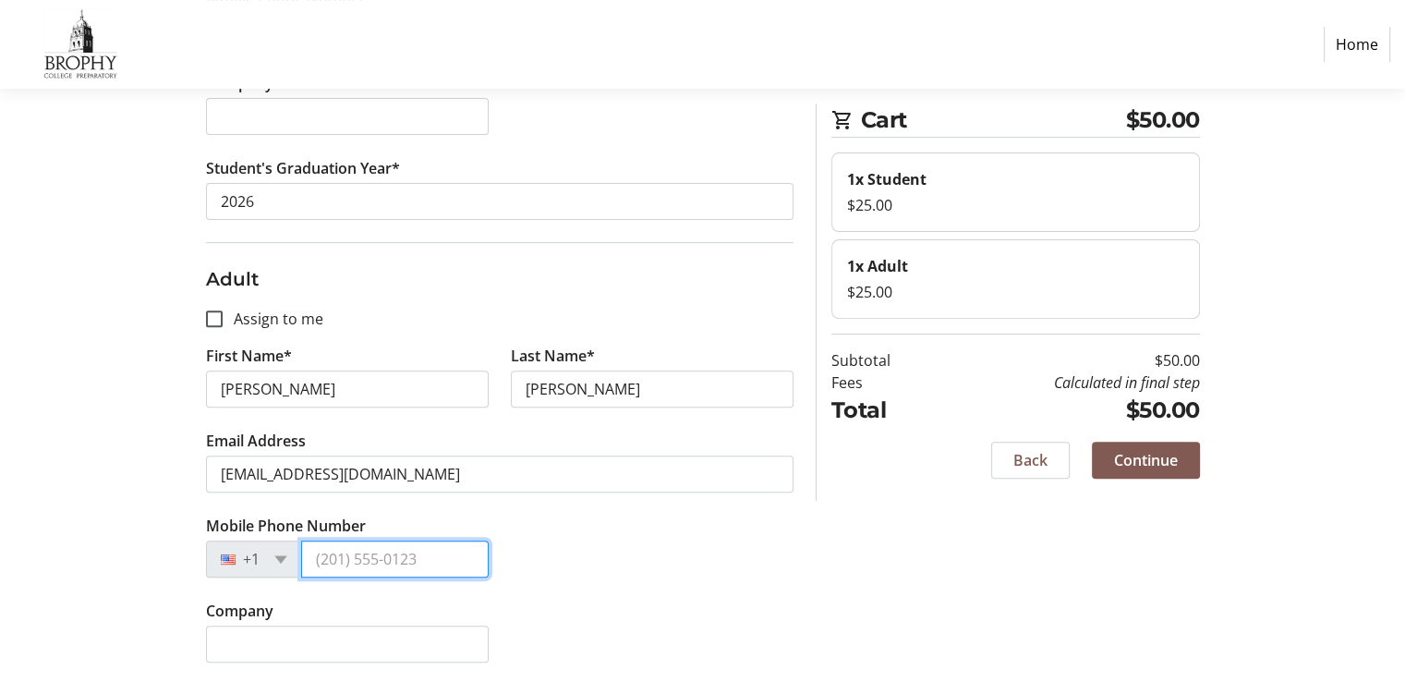
click at [327, 565] on input "Mobile Phone Number" at bounding box center [395, 559] width 188 height 37
type input "[PHONE_NUMBER]"
click at [1135, 463] on span "Continue" at bounding box center [1146, 460] width 64 height 22
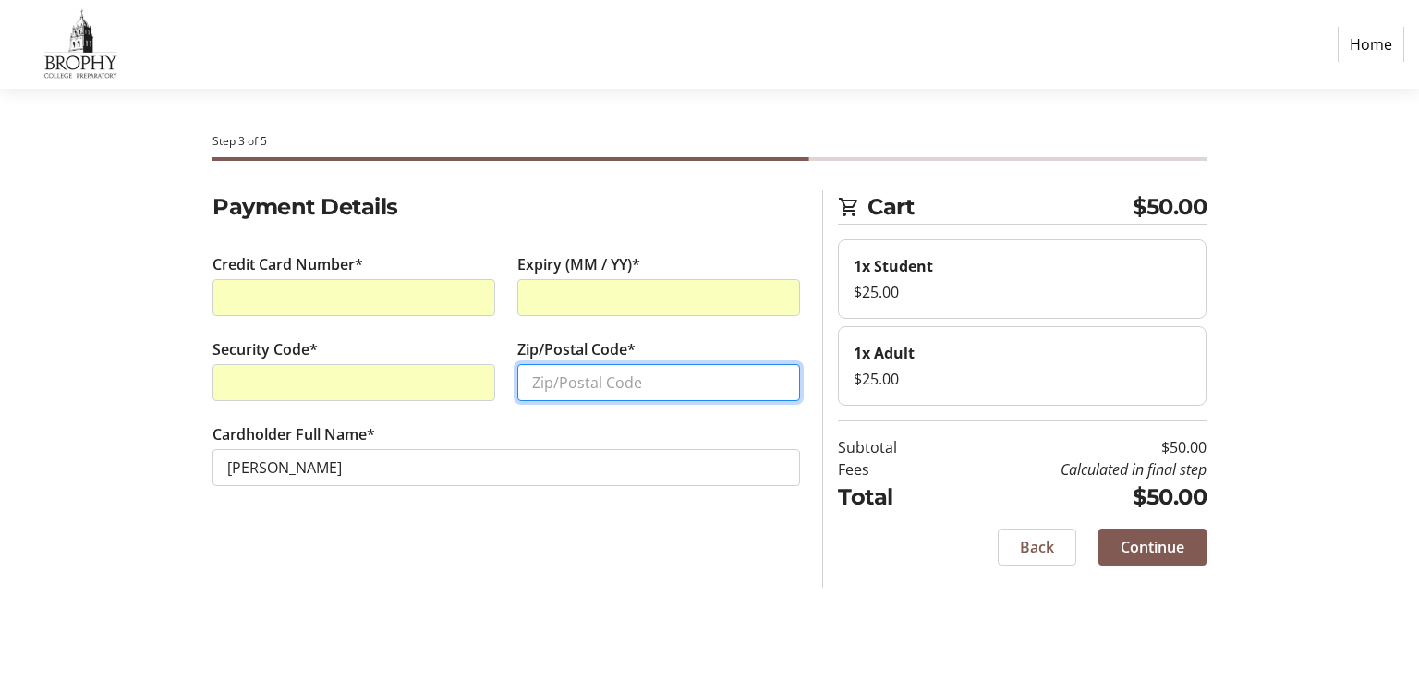
click at [617, 369] on input "Zip/Postal Code*" at bounding box center [658, 382] width 283 height 37
type input "85353"
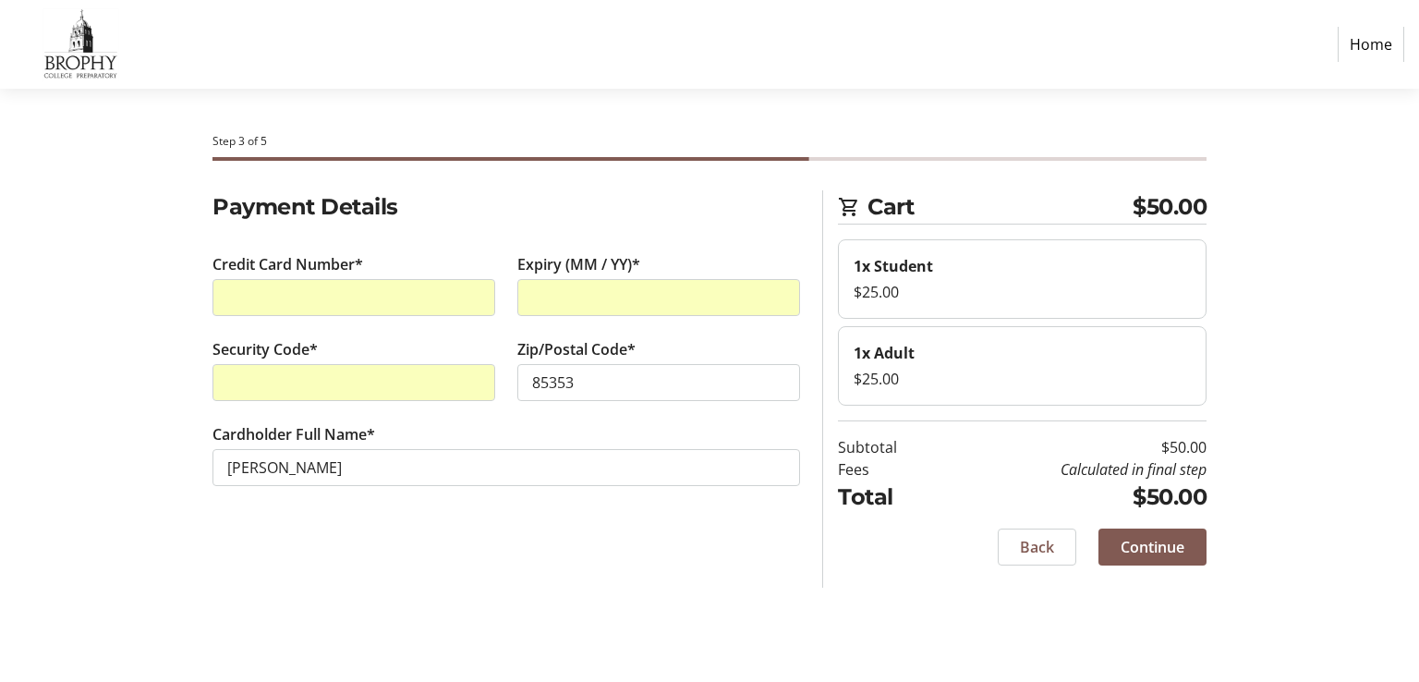
click at [518, 563] on div "Payment Details Credit Card Number* Expiry (MM / YY)* Security Code* Zip/Postal…" at bounding box center [506, 388] width 610 height 397
drag, startPoint x: 1131, startPoint y: 535, endPoint x: 1139, endPoint y: 549, distance: 16.2
click at [1139, 549] on span "Continue" at bounding box center [1153, 547] width 64 height 22
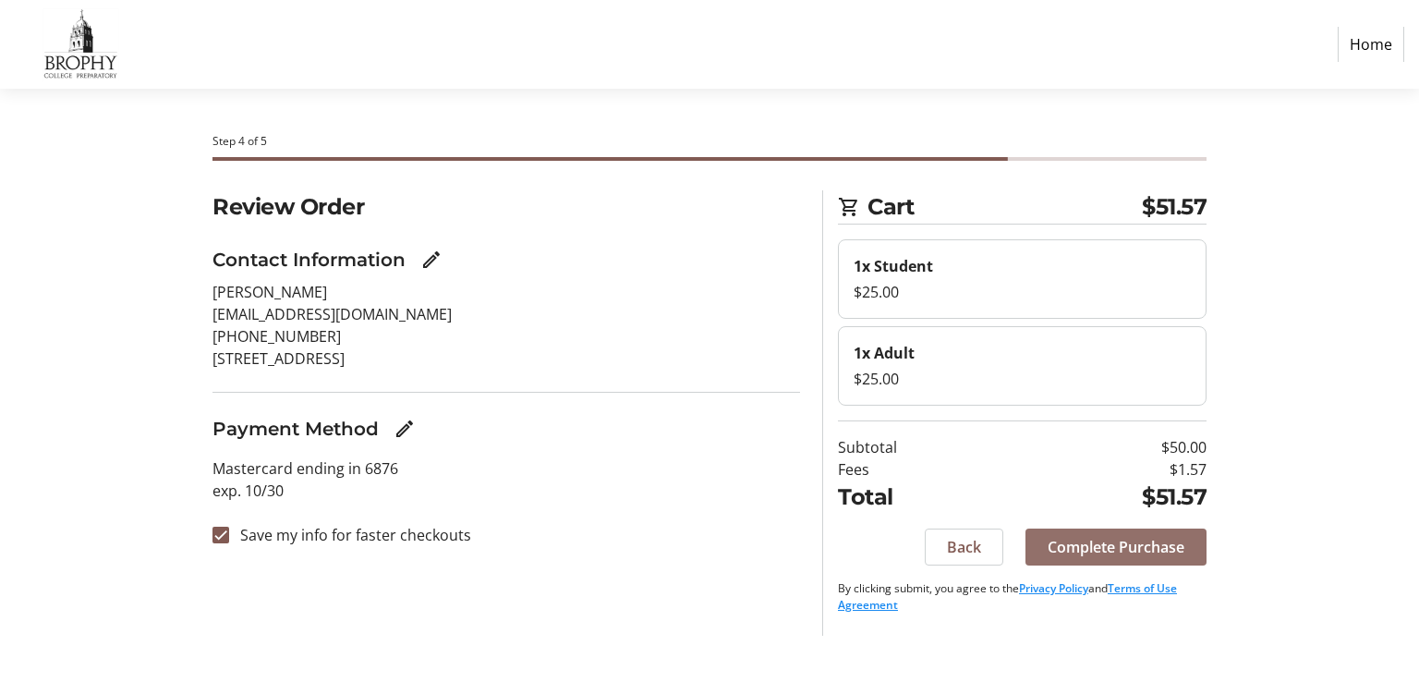
click at [1134, 552] on span "Complete Purchase" at bounding box center [1116, 547] width 137 height 22
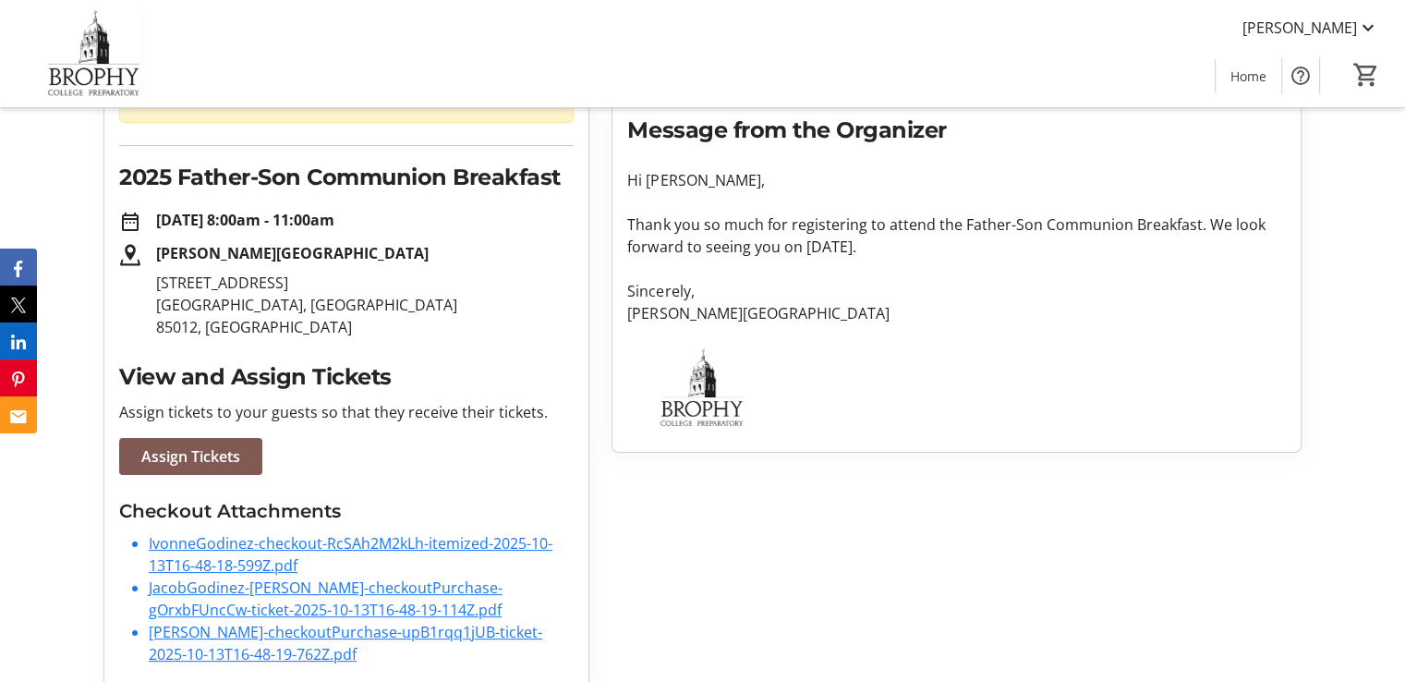
scroll to position [239, 0]
click at [207, 453] on span "Assign Tickets" at bounding box center [190, 455] width 99 height 22
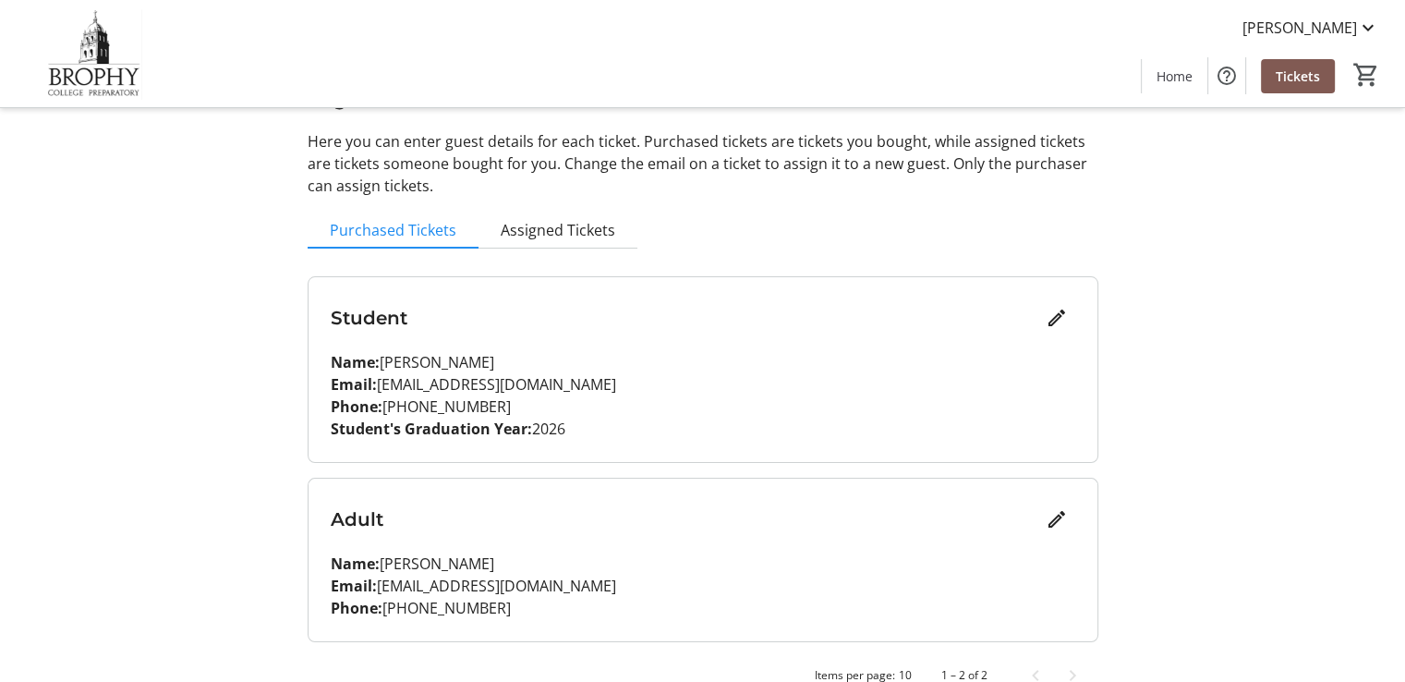
scroll to position [81, 0]
click at [555, 224] on span "Assigned Tickets" at bounding box center [558, 230] width 115 height 15
